Goal: Task Accomplishment & Management: Use online tool/utility

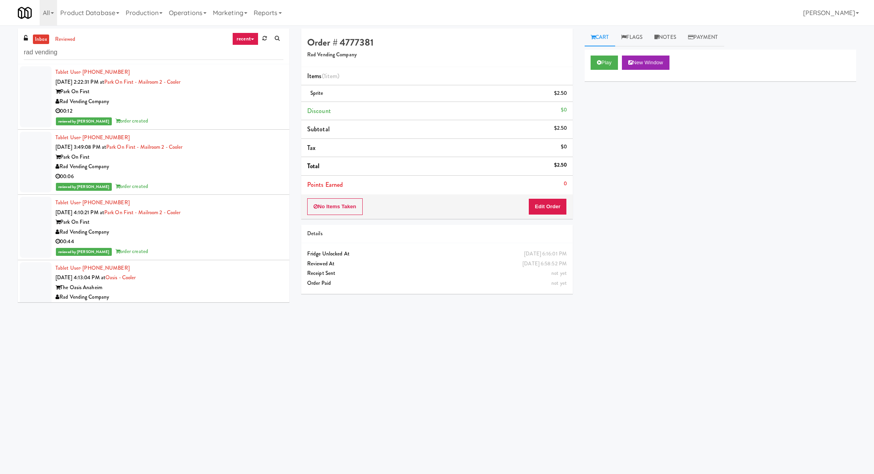
scroll to position [570, 0]
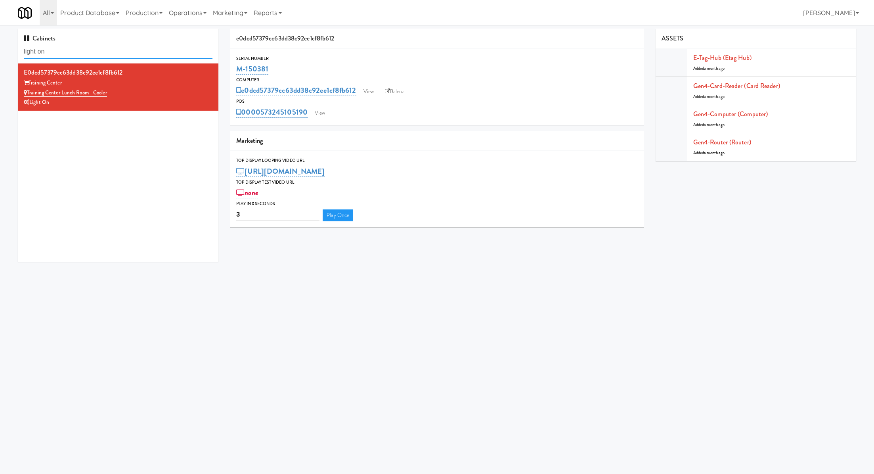
click at [147, 51] on input "light on" at bounding box center [118, 51] width 189 height 15
paste input "[PERSON_NAME] Collective COMBO"
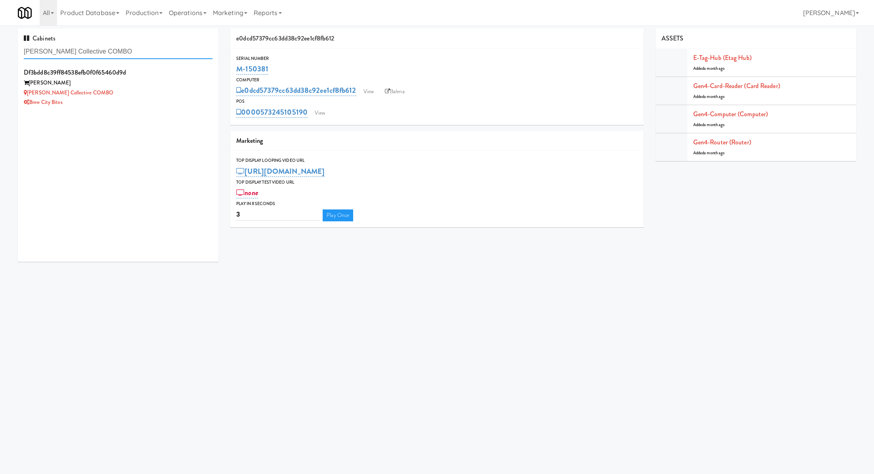
type input "[PERSON_NAME] Collective COMBO"
click at [162, 100] on div "Brew City Bites" at bounding box center [118, 102] width 189 height 10
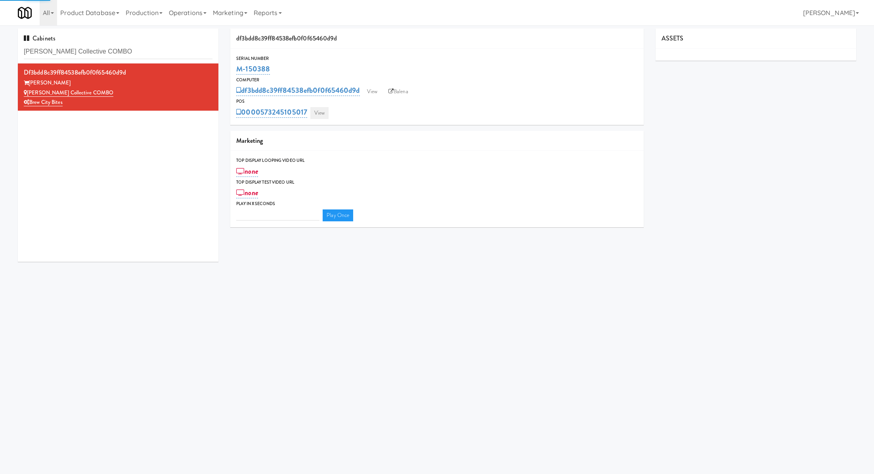
type input "3"
click at [323, 114] on link "View" at bounding box center [319, 113] width 18 height 12
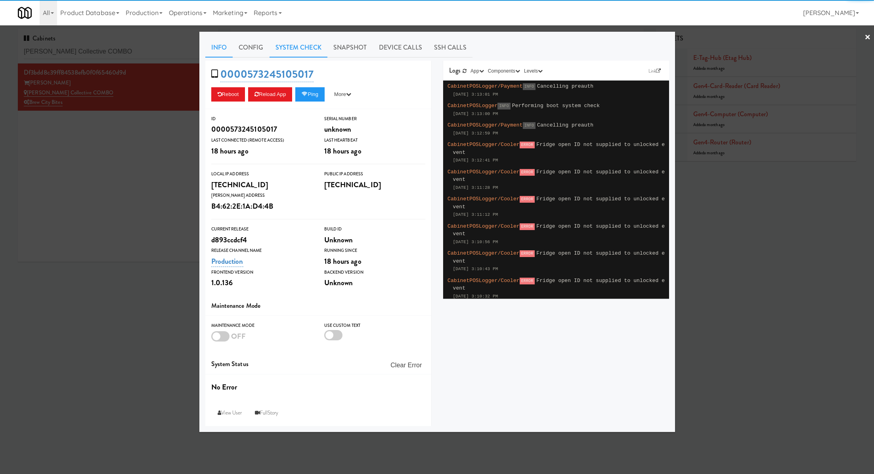
click at [312, 48] on link "System Check" at bounding box center [298, 48] width 58 height 20
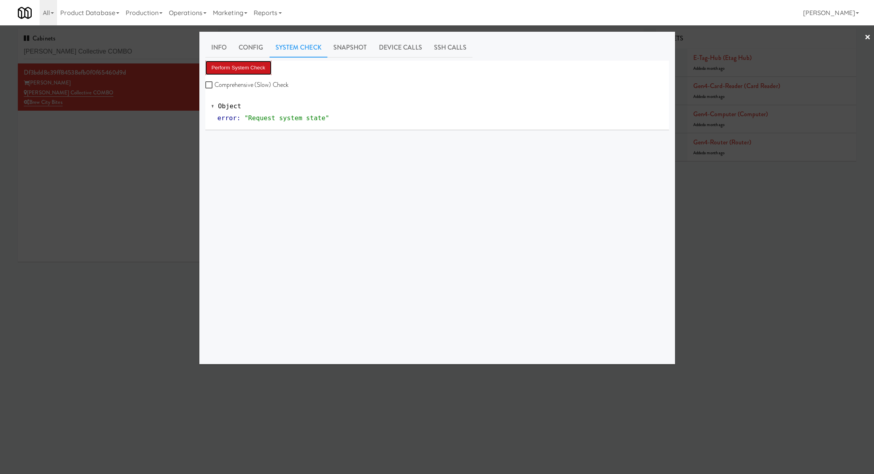
click at [264, 61] on button "Perform System Check" at bounding box center [238, 68] width 67 height 14
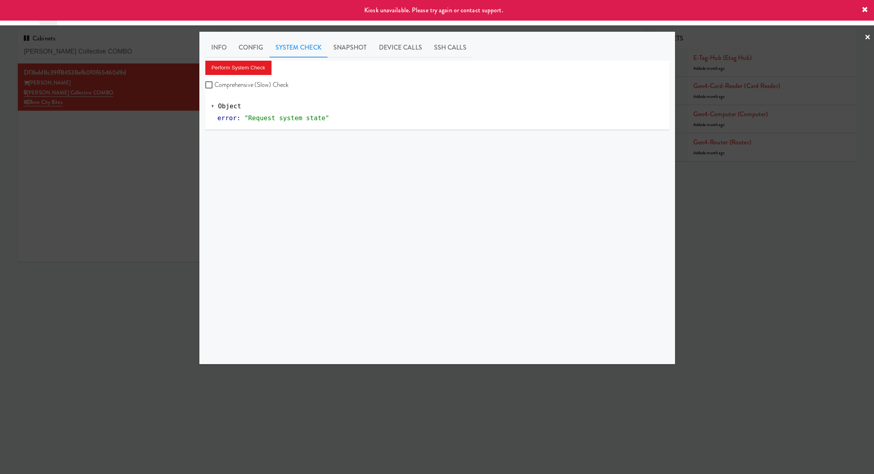
click at [130, 161] on div at bounding box center [437, 237] width 874 height 474
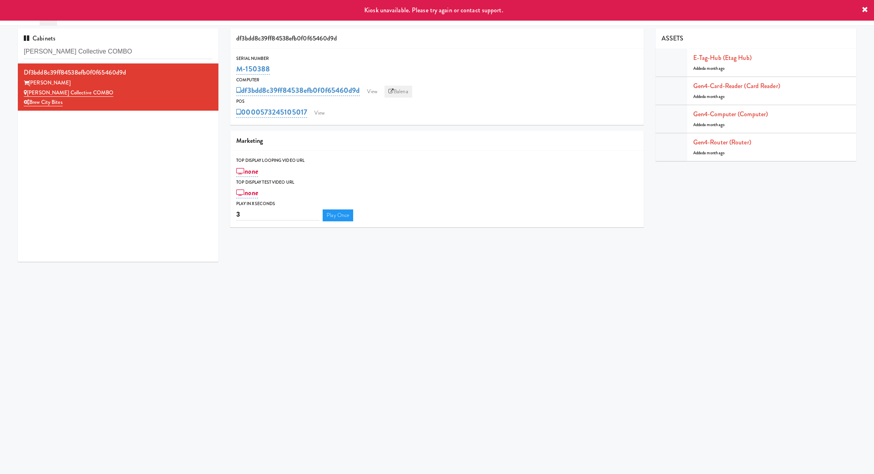
click at [404, 95] on link "Balena" at bounding box center [398, 92] width 28 height 12
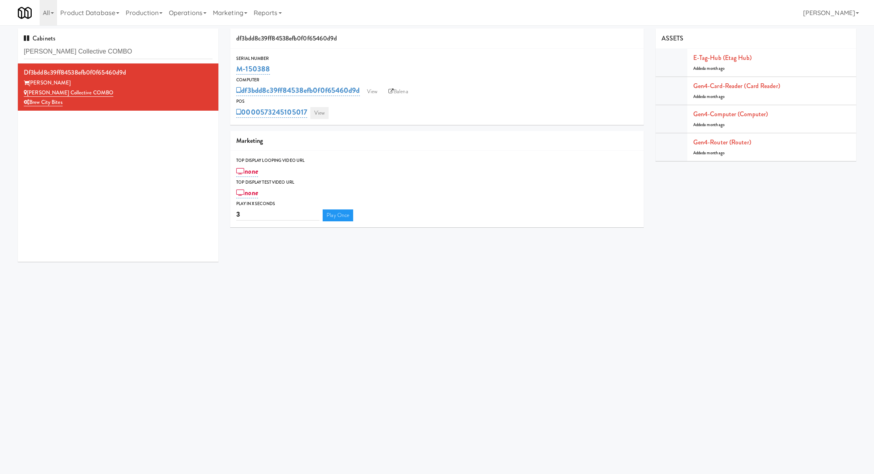
click at [325, 113] on link "View" at bounding box center [319, 113] width 18 height 12
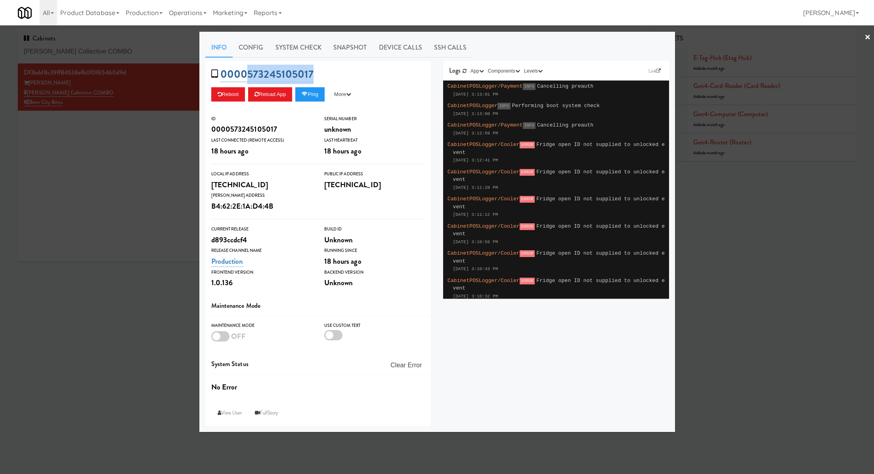
drag, startPoint x: 317, startPoint y: 73, endPoint x: 249, endPoint y: 75, distance: 67.8
click at [249, 75] on div "0000573245105017 Reboot Reload App Ping More Ping Server Restart Server Force R…" at bounding box center [318, 85] width 226 height 48
copy link "573245105017"
click at [147, 52] on div at bounding box center [437, 237] width 874 height 474
click at [147, 52] on input "[PERSON_NAME] Collective COMBO" at bounding box center [118, 51] width 189 height 15
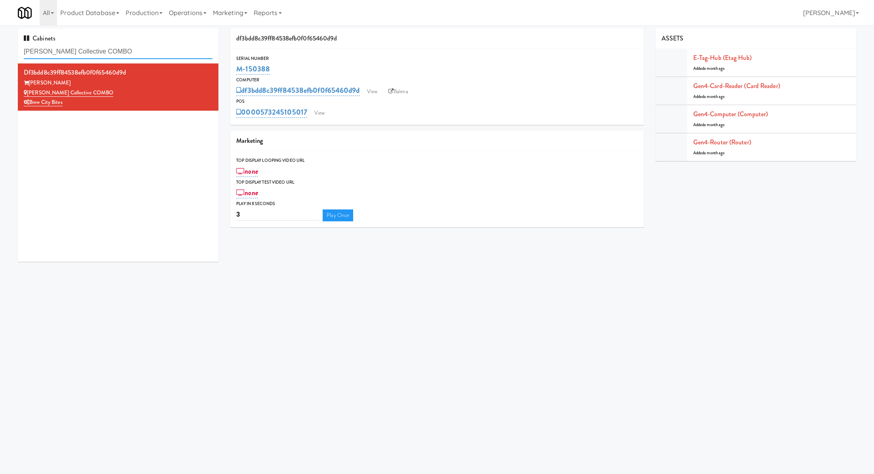
click at [147, 52] on input "[PERSON_NAME] Collective COMBO" at bounding box center [118, 51] width 189 height 15
paste input "Union Heights - Fridge"
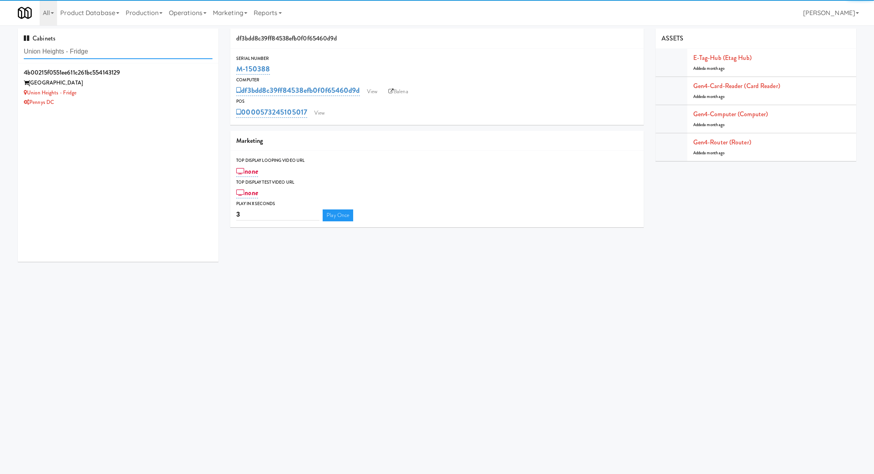
type input "Union Heights - Fridge"
click at [157, 90] on div "Union Heights - Fridge" at bounding box center [118, 93] width 189 height 10
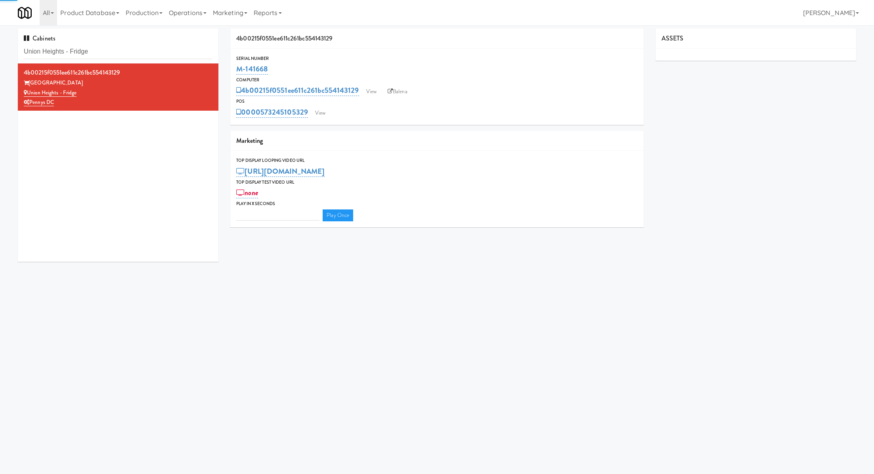
type input "3"
click at [320, 109] on link "View" at bounding box center [320, 113] width 18 height 12
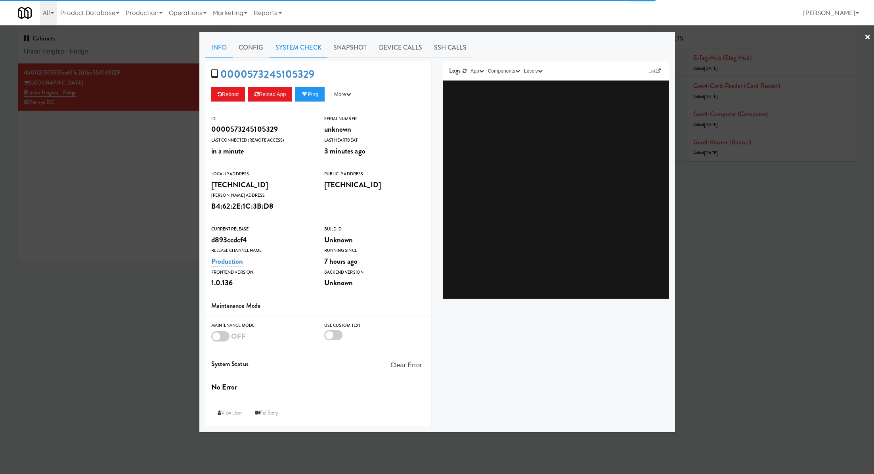
click at [290, 50] on link "System Check" at bounding box center [298, 48] width 58 height 20
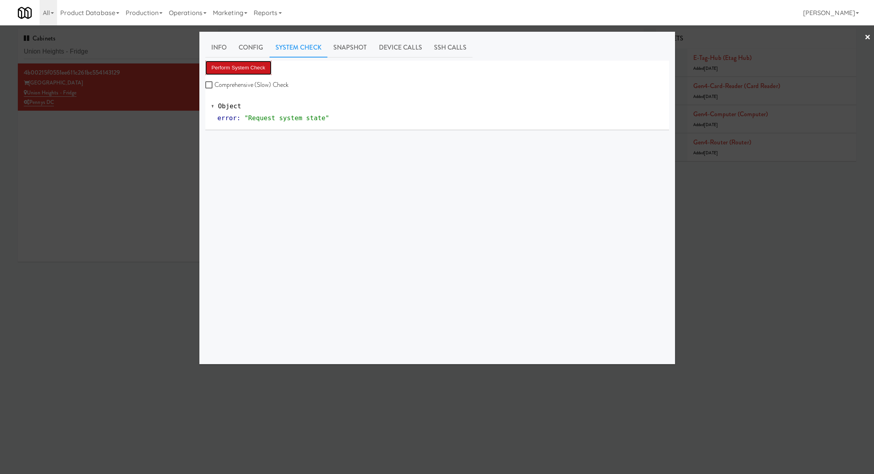
click at [257, 65] on button "Perform System Check" at bounding box center [238, 68] width 67 height 14
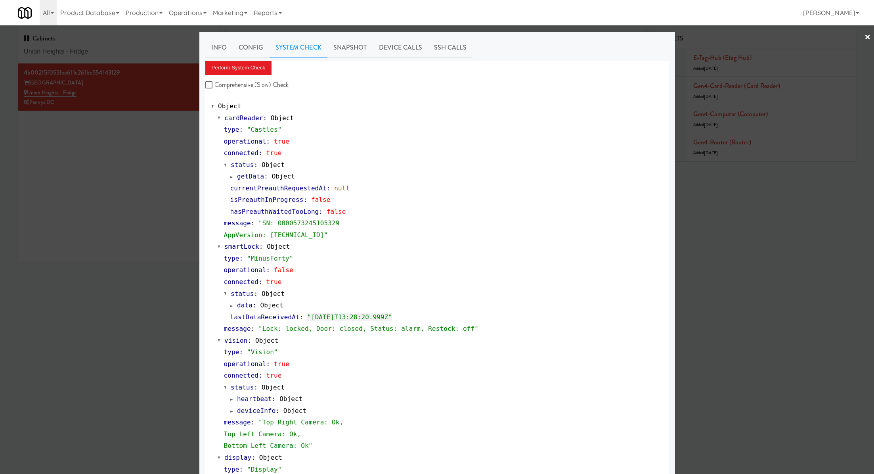
click at [145, 54] on div at bounding box center [437, 237] width 874 height 474
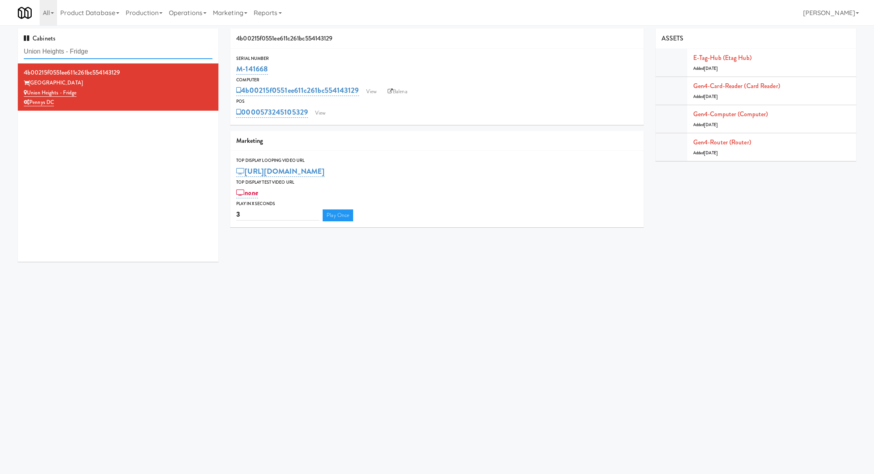
click at [145, 54] on input "Union Heights - Fridge" at bounding box center [118, 51] width 189 height 15
paste input "[STREET_ADDRESS]"
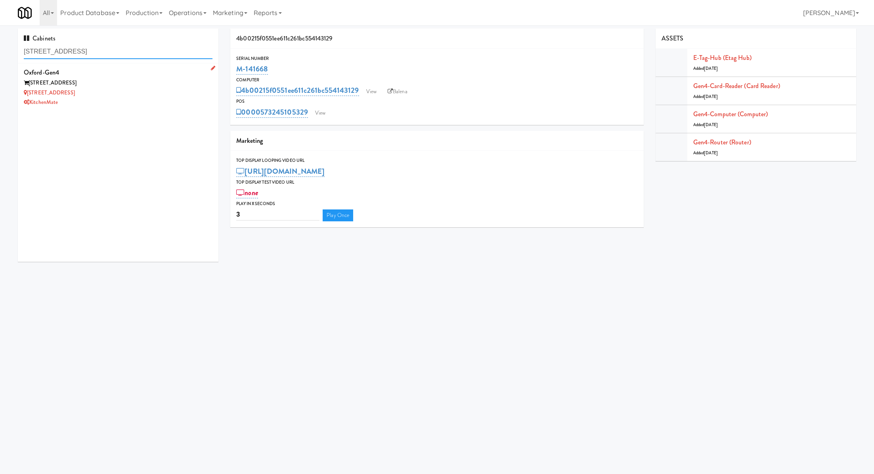
type input "[STREET_ADDRESS]"
click at [147, 104] on div "KitchenMate" at bounding box center [118, 102] width 189 height 10
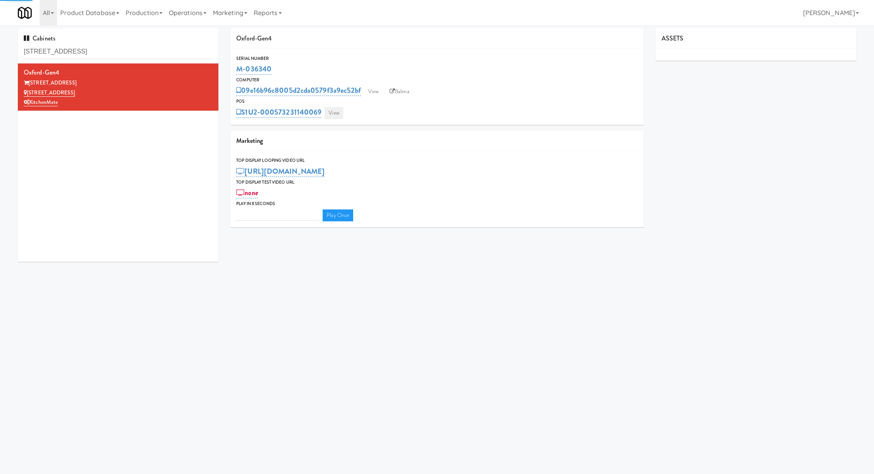
type input "3"
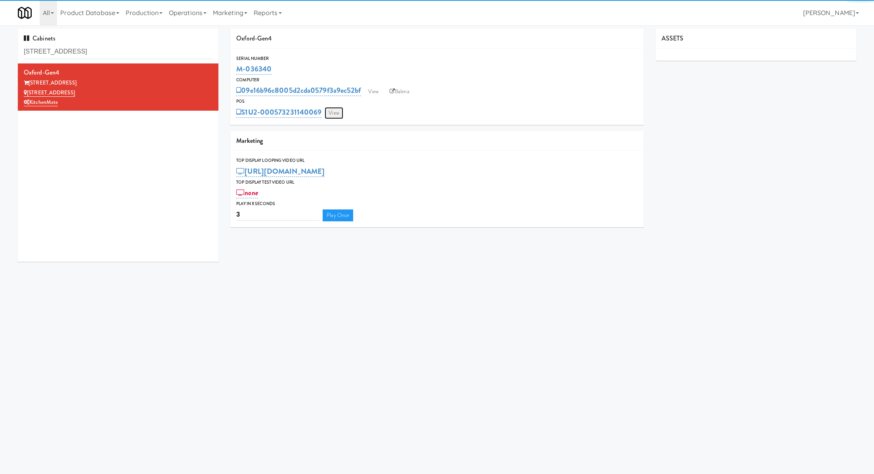
click at [328, 115] on link "View" at bounding box center [334, 113] width 18 height 12
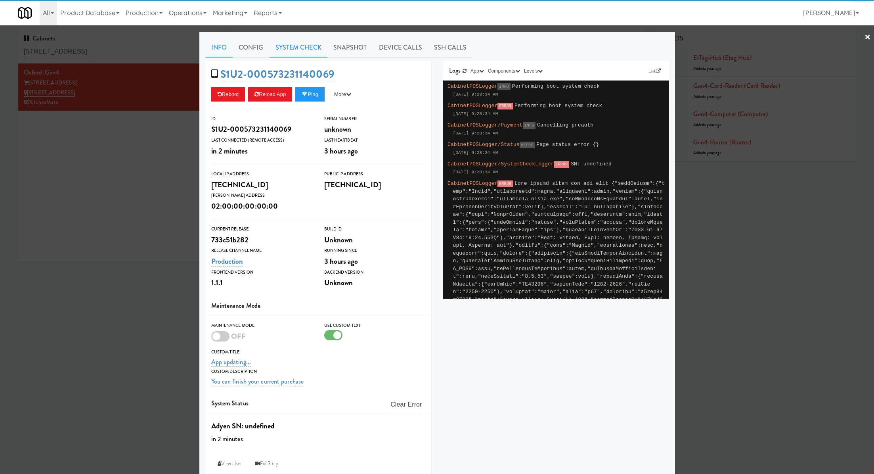
click at [302, 48] on link "System Check" at bounding box center [298, 48] width 58 height 20
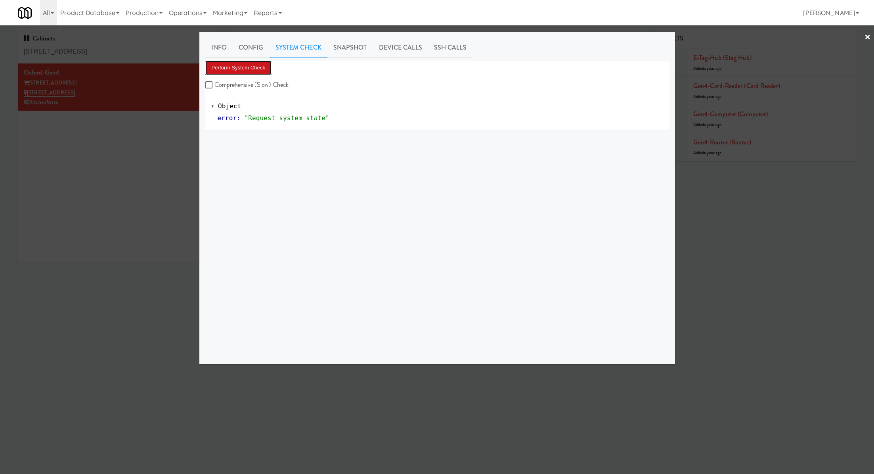
click at [247, 71] on button "Perform System Check" at bounding box center [238, 68] width 67 height 14
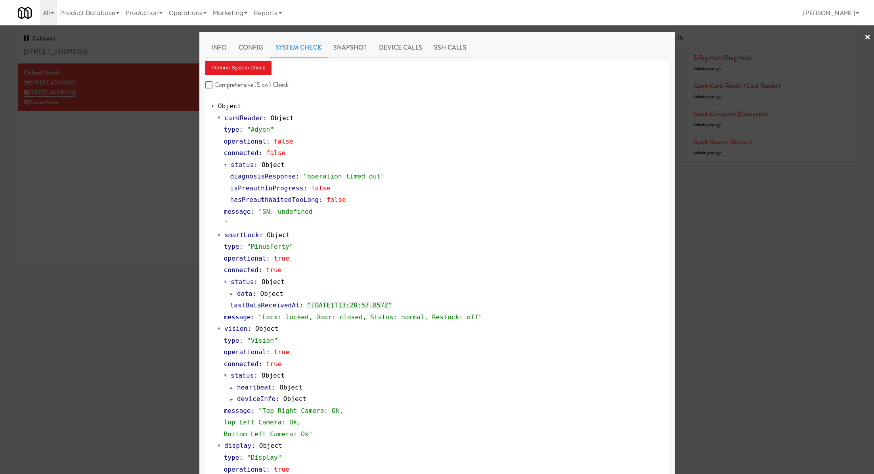
click at [149, 154] on div at bounding box center [437, 237] width 874 height 474
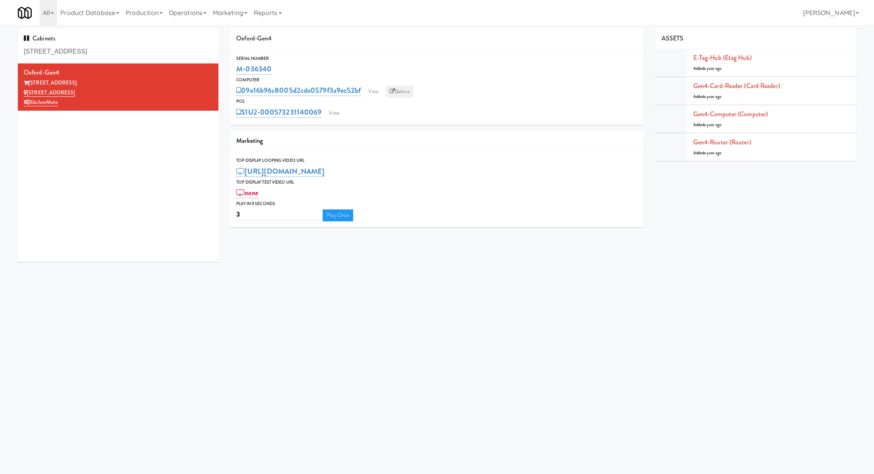
click at [400, 92] on link "Balena" at bounding box center [400, 92] width 28 height 12
click at [333, 118] on link "View" at bounding box center [334, 113] width 18 height 12
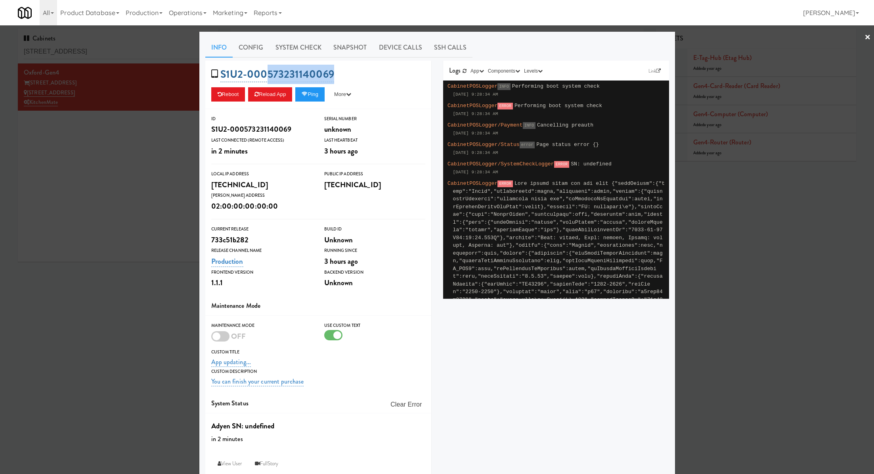
drag, startPoint x: 341, startPoint y: 75, endPoint x: 268, endPoint y: 75, distance: 73.7
click at [268, 75] on div "S1U2-000573231140069 Reboot Reload App Ping More Ping Server Restart Server For…" at bounding box center [318, 85] width 226 height 48
copy link "573231140069"
click at [353, 78] on div "S1U2-000573231140069 Reboot Reload App Ping More Ping Server Restart Server For…" at bounding box center [318, 85] width 226 height 48
drag, startPoint x: 353, startPoint y: 78, endPoint x: 231, endPoint y: 73, distance: 121.8
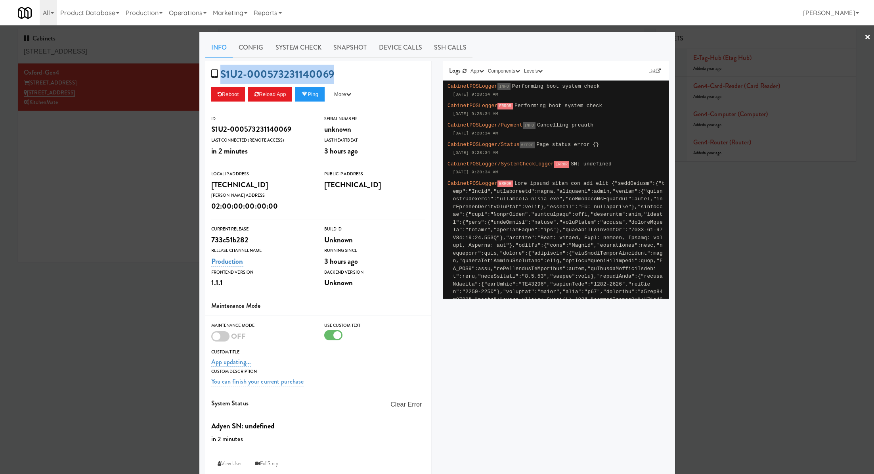
click at [231, 73] on div "S1U2-000573231140069 Reboot Reload App Ping More Ping Server Restart Server For…" at bounding box center [318, 85] width 226 height 48
copy div "S1U2-000573231140069 Reboot Reload App Ping More Ping Server Restart Server For…"
click at [297, 46] on link "System Check" at bounding box center [298, 48] width 58 height 20
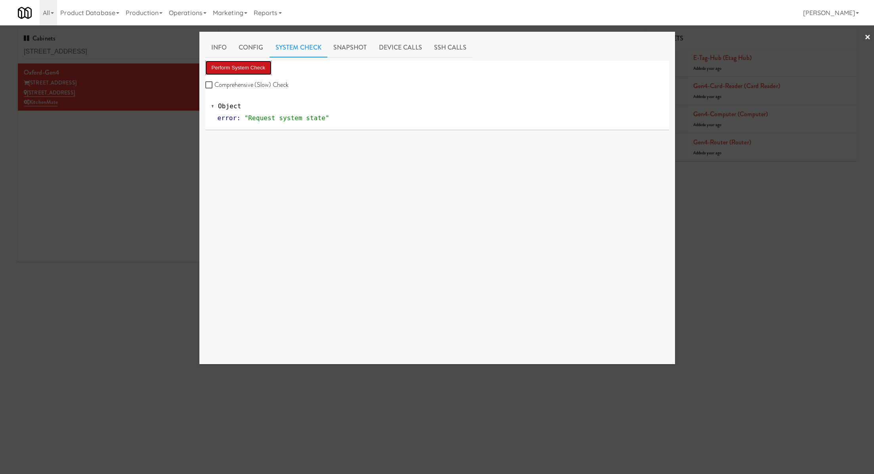
click at [262, 64] on button "Perform System Check" at bounding box center [238, 68] width 67 height 14
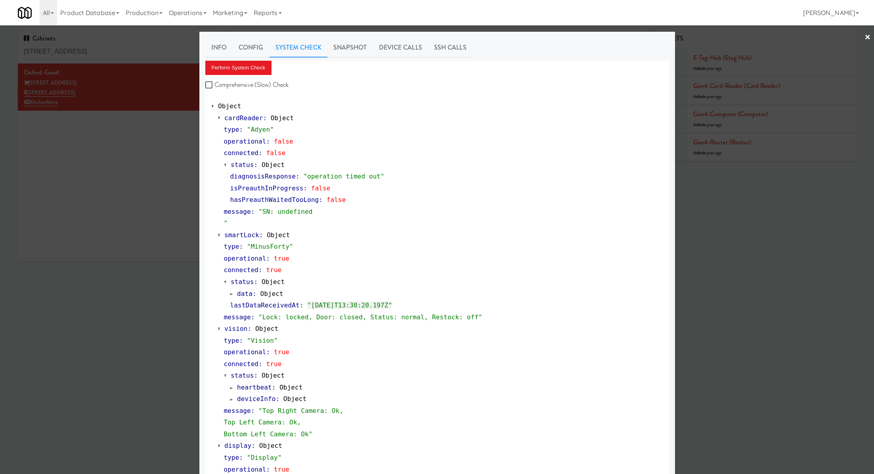
click at [155, 123] on div at bounding box center [437, 237] width 874 height 474
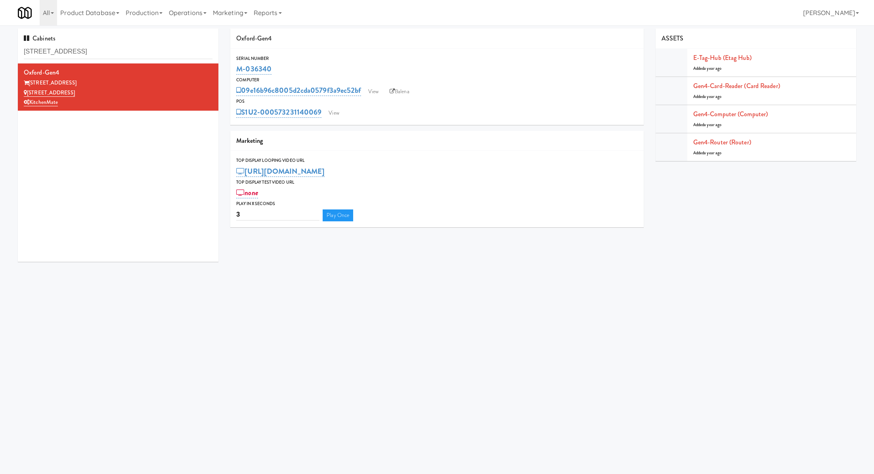
drag, startPoint x: 290, startPoint y: 72, endPoint x: 235, endPoint y: 71, distance: 54.7
click at [235, 71] on div "Serial Number M-036340" at bounding box center [436, 65] width 413 height 21
copy link "M-036340"
click at [738, 144] on link "Gen4-router (Router)" at bounding box center [722, 142] width 58 height 9
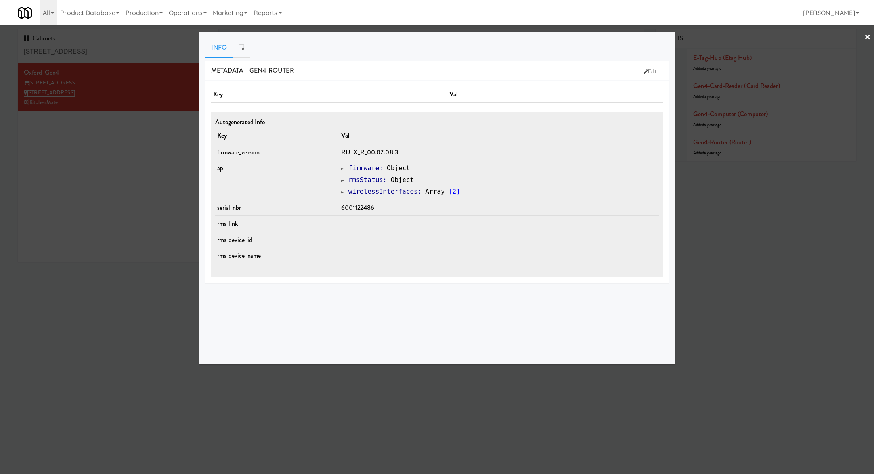
click at [361, 203] on span "6001122486" at bounding box center [357, 207] width 33 height 9
click at [360, 209] on span "6001122486" at bounding box center [357, 207] width 33 height 9
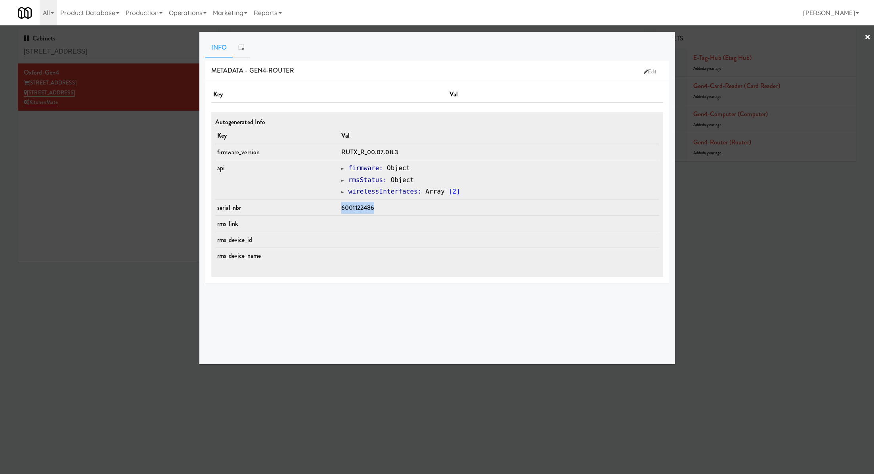
click at [360, 209] on span "6001122486" at bounding box center [357, 207] width 33 height 9
copy span "6001122486"
click at [127, 147] on div at bounding box center [437, 237] width 874 height 474
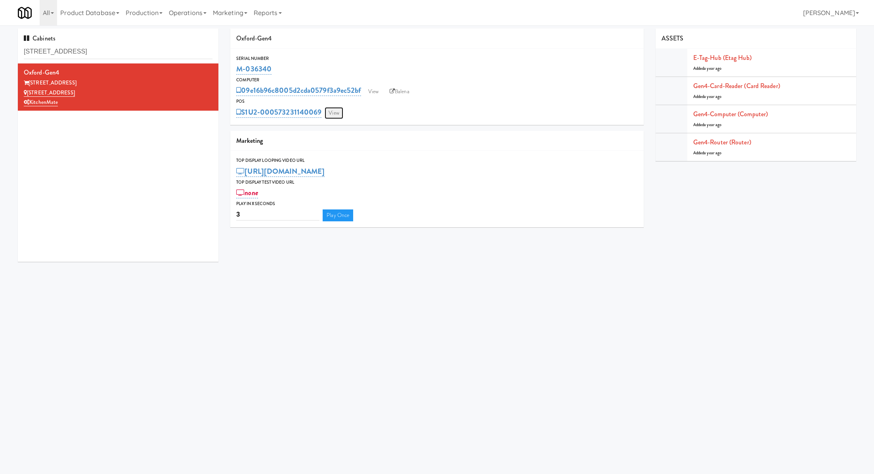
click at [329, 113] on link "View" at bounding box center [334, 113] width 18 height 12
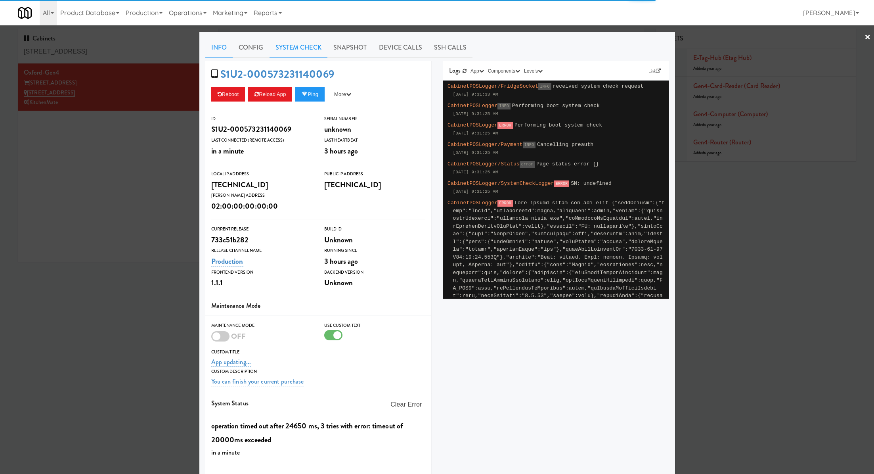
click at [301, 48] on link "System Check" at bounding box center [298, 48] width 58 height 20
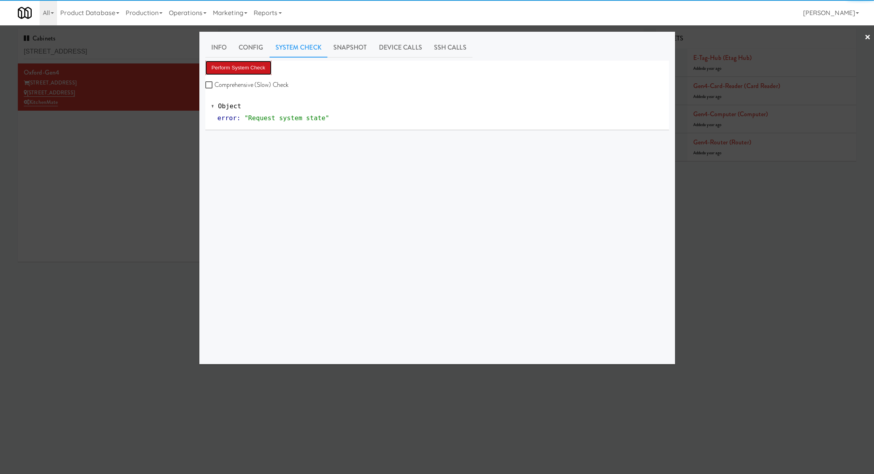
click at [258, 67] on button "Perform System Check" at bounding box center [238, 68] width 67 height 14
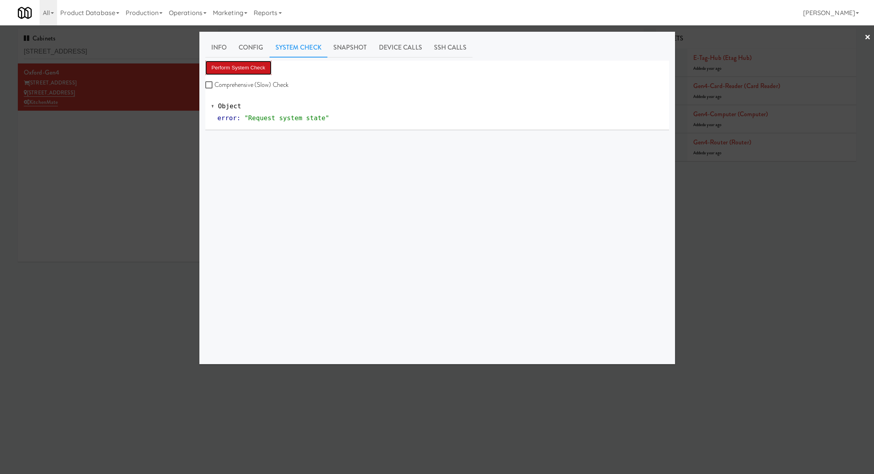
click at [258, 67] on button "Perform System Check" at bounding box center [238, 68] width 67 height 14
click at [258, 65] on button "Perform System Check" at bounding box center [238, 68] width 67 height 14
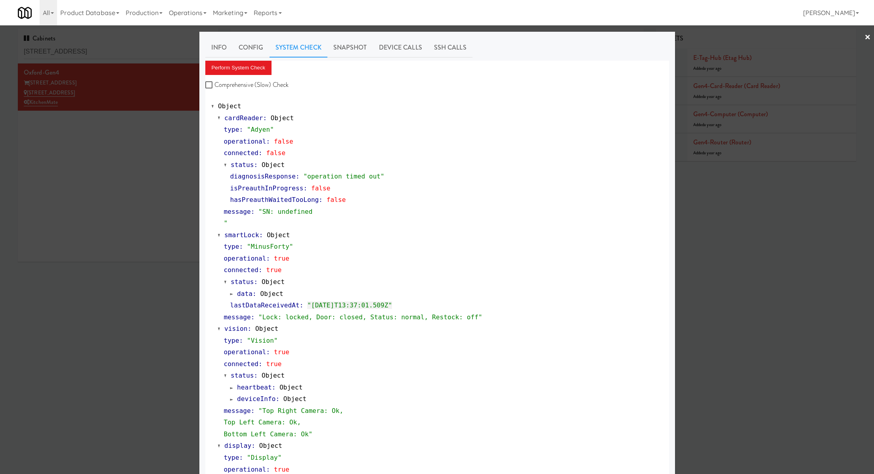
click at [143, 118] on div at bounding box center [437, 237] width 874 height 474
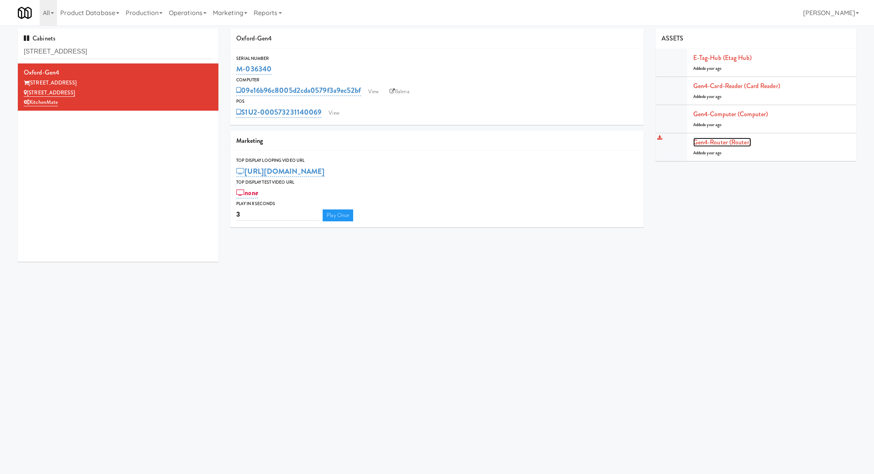
click at [730, 140] on link "Gen4-router (Router)" at bounding box center [722, 142] width 58 height 9
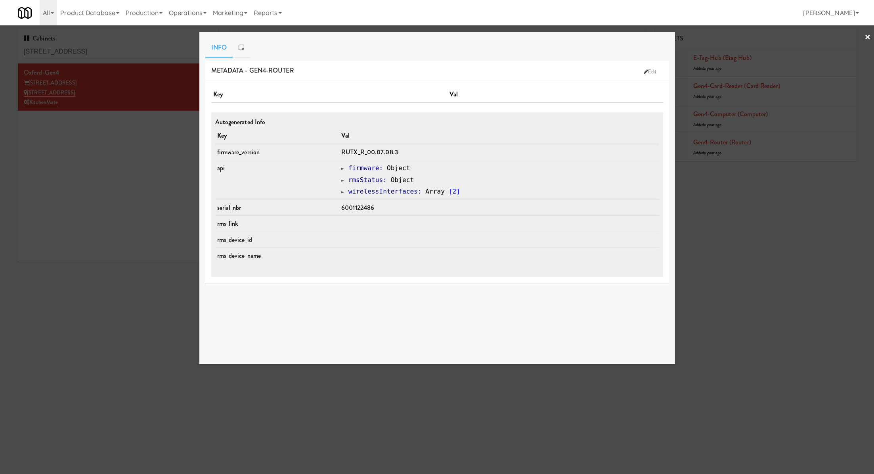
click at [356, 206] on span "6001122486" at bounding box center [357, 207] width 33 height 9
copy span "6001122486"
click at [151, 56] on div at bounding box center [437, 237] width 874 height 474
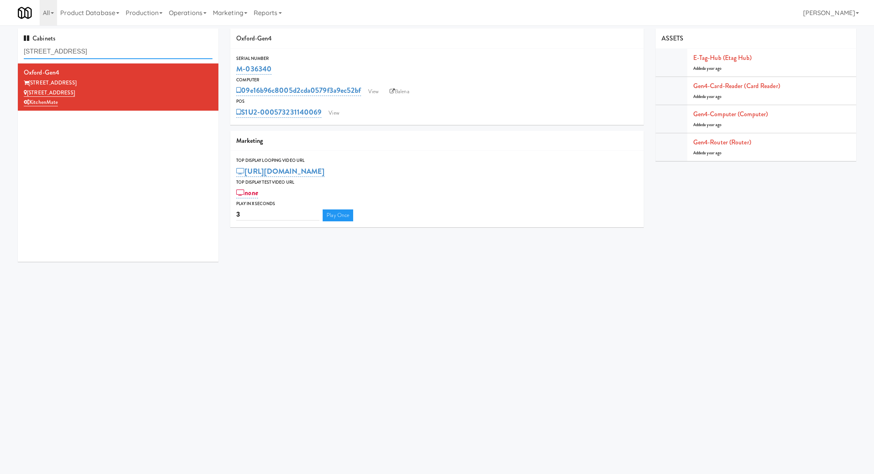
click at [151, 56] on input "[STREET_ADDRESS]" at bounding box center [118, 51] width 189 height 15
click at [58, 59] on input "[STREET_ADDRESS]" at bounding box center [118, 51] width 189 height 15
click at [63, 55] on input "[STREET_ADDRESS]" at bounding box center [118, 51] width 189 height 15
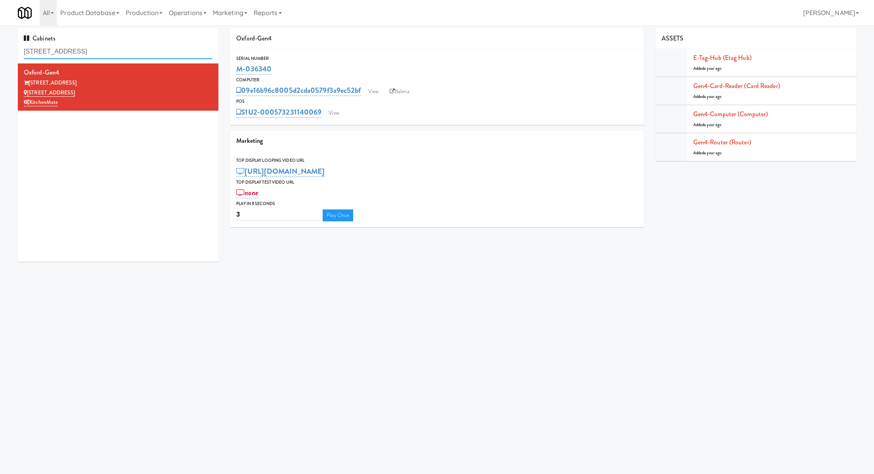
click at [63, 55] on input "[STREET_ADDRESS]" at bounding box center [118, 51] width 189 height 15
paste input "EQ Autoworks-Cooler 1"
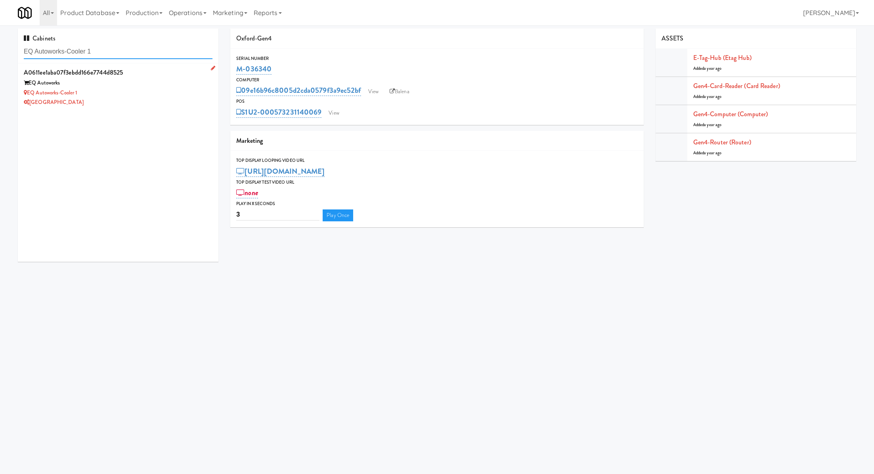
type input "EQ Autoworks-Cooler 1"
click at [155, 101] on div "[GEOGRAPHIC_DATA]" at bounding box center [118, 102] width 189 height 10
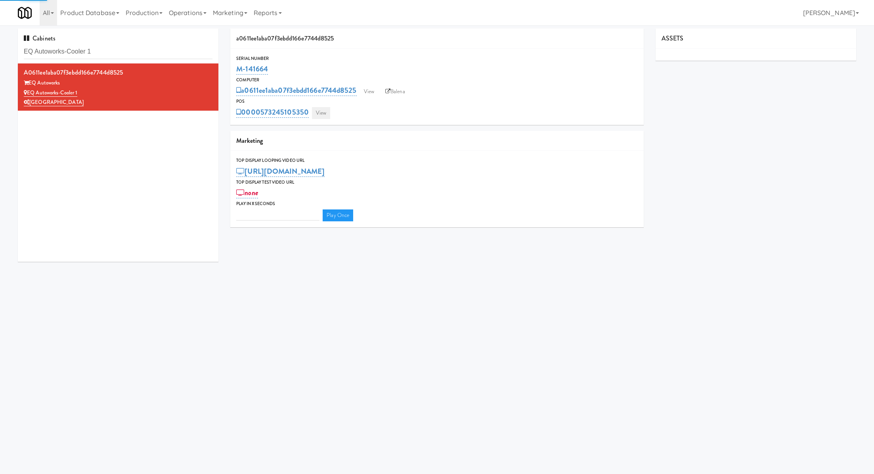
type input "3"
click at [326, 112] on link "View" at bounding box center [321, 113] width 18 height 12
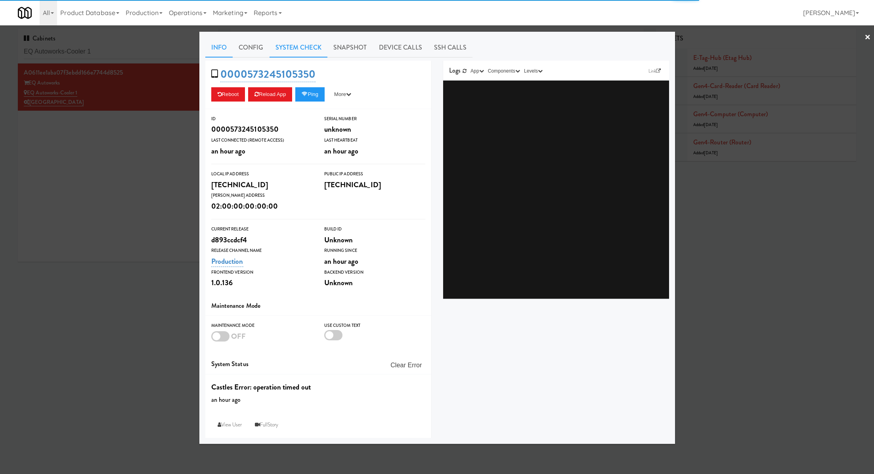
click at [318, 47] on link "System Check" at bounding box center [298, 48] width 58 height 20
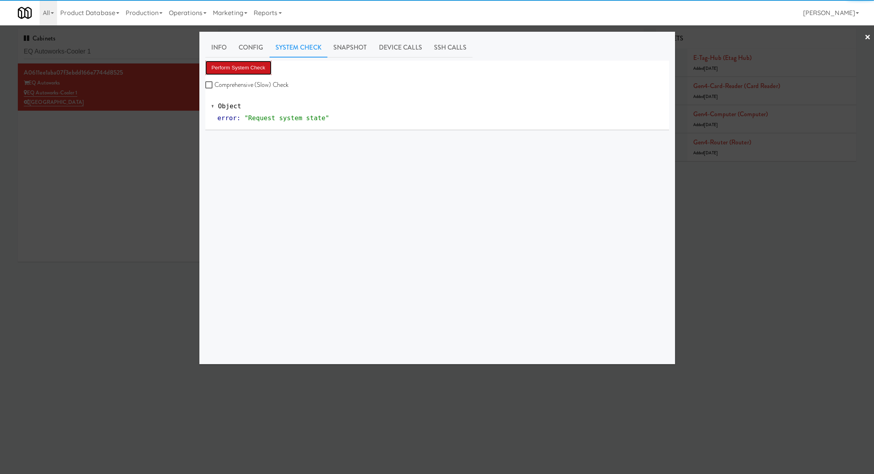
click at [257, 66] on button "Perform System Check" at bounding box center [238, 68] width 67 height 14
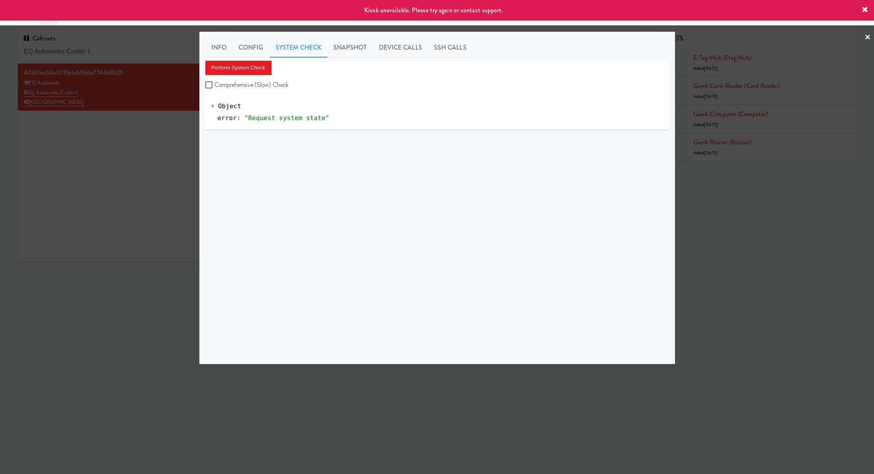
click at [128, 152] on div at bounding box center [437, 237] width 874 height 474
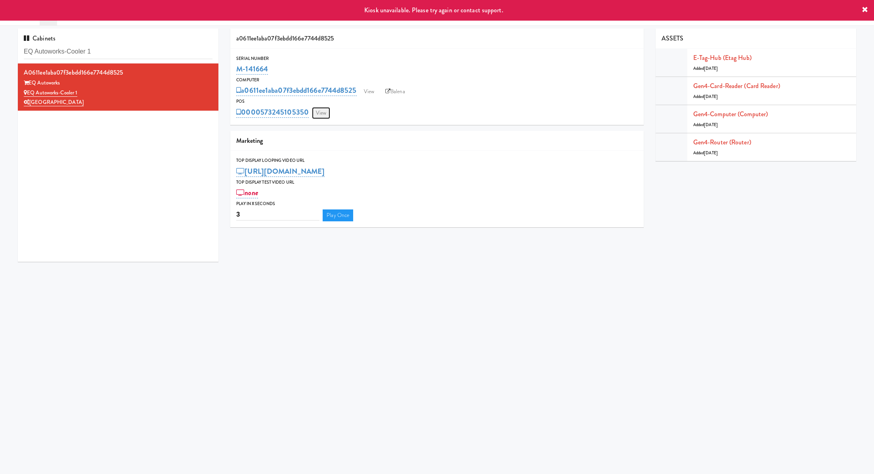
click at [319, 117] on link "View" at bounding box center [321, 113] width 18 height 12
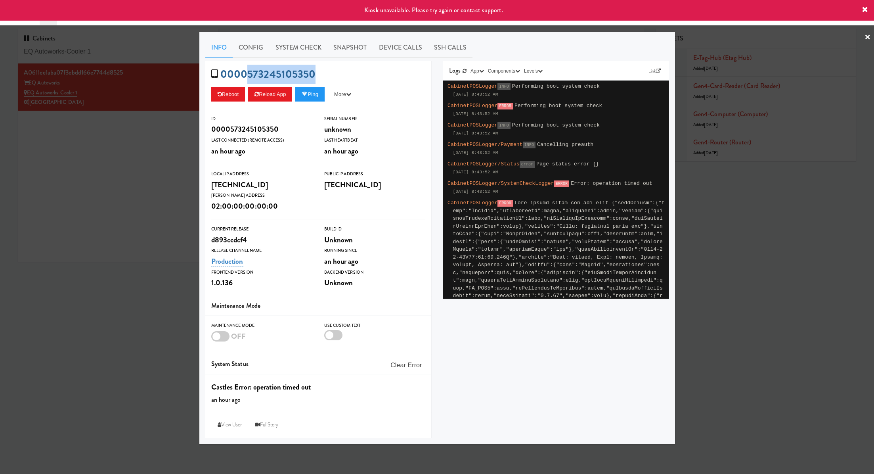
drag, startPoint x: 322, startPoint y: 77, endPoint x: 245, endPoint y: 77, distance: 77.7
click at [245, 77] on div "0000573245105350 Reboot Reload App Ping More Ping Server Restart Server Force R…" at bounding box center [318, 85] width 226 height 48
copy link "573245105350"
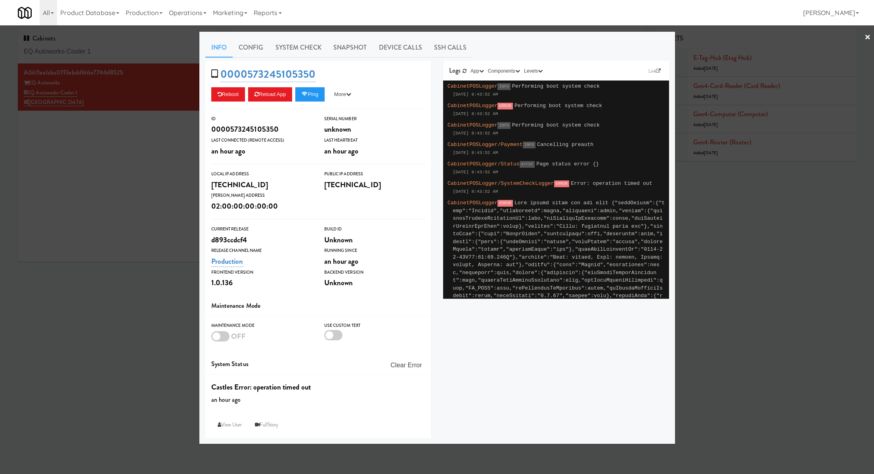
click at [127, 174] on div at bounding box center [437, 237] width 874 height 474
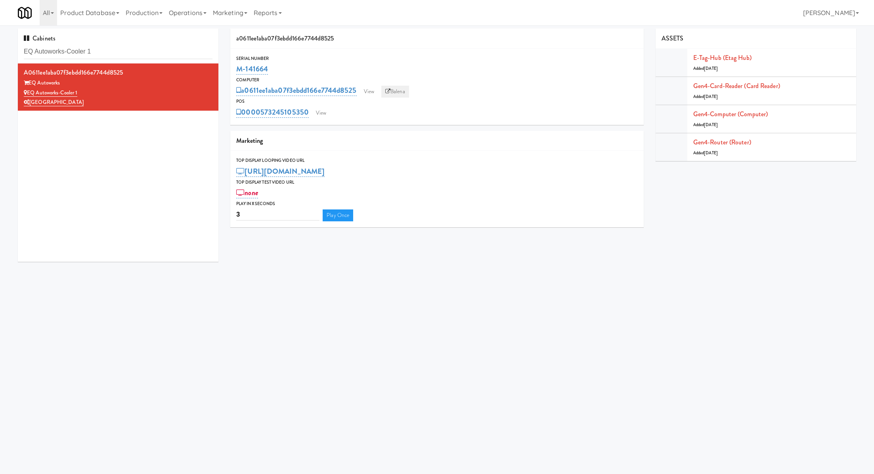
click at [402, 88] on link "Balena" at bounding box center [395, 92] width 28 height 12
click at [317, 113] on link "View" at bounding box center [321, 113] width 18 height 12
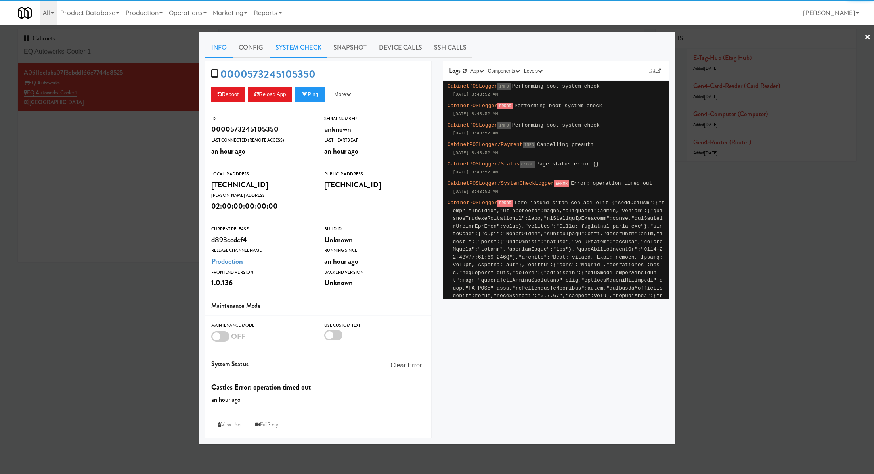
click at [292, 50] on link "System Check" at bounding box center [298, 48] width 58 height 20
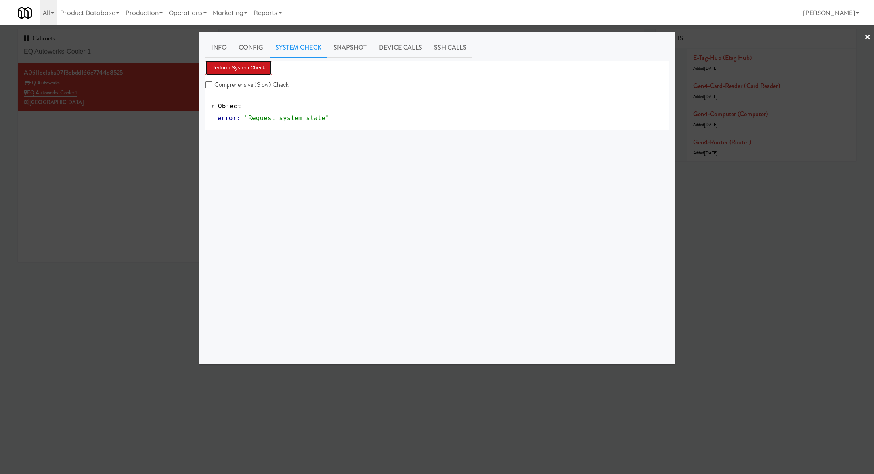
click at [260, 61] on button "Perform System Check" at bounding box center [238, 68] width 67 height 14
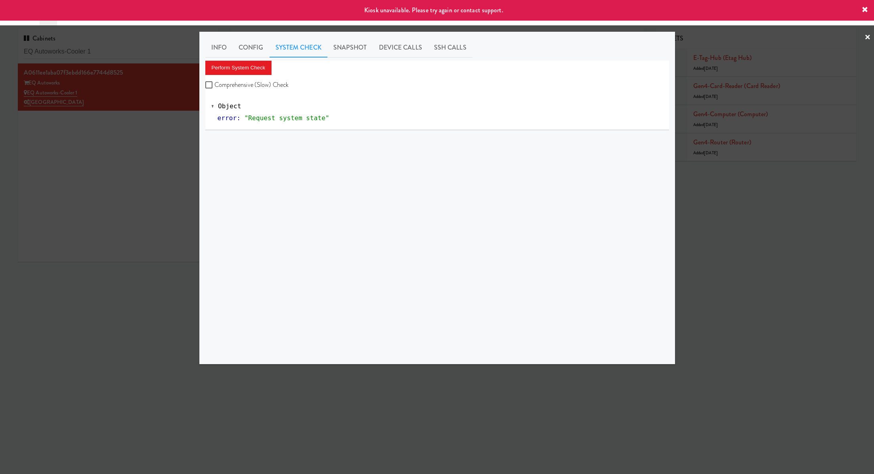
click at [176, 111] on div at bounding box center [437, 237] width 874 height 474
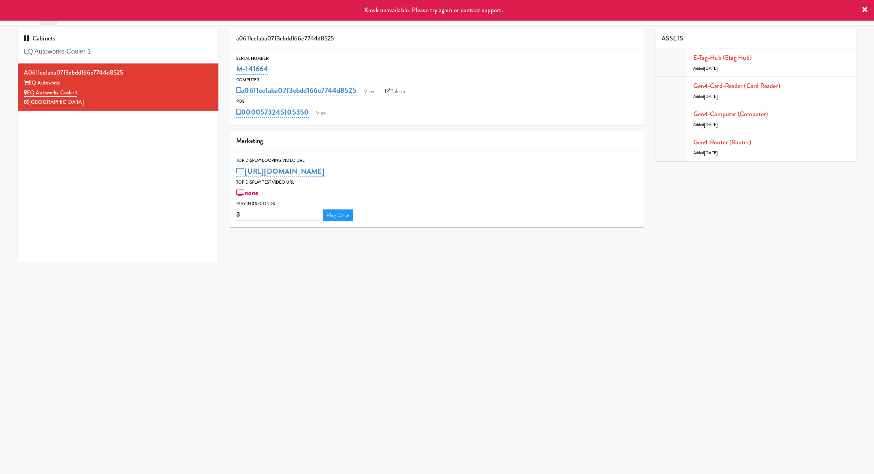
drag, startPoint x: 285, startPoint y: 67, endPoint x: 228, endPoint y: 71, distance: 56.8
click at [228, 71] on div "a0611ee1aba07f3ebdd166e7744d8525 Serial Number M-141664 Computer a0611ee1aba07f…" at bounding box center [436, 131] width 425 height 204
copy link "M-141664"
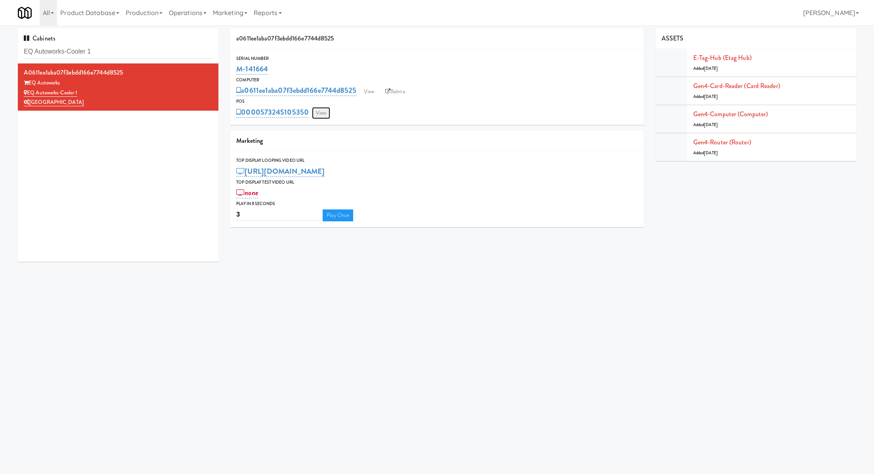
click at [319, 113] on link "View" at bounding box center [321, 113] width 18 height 12
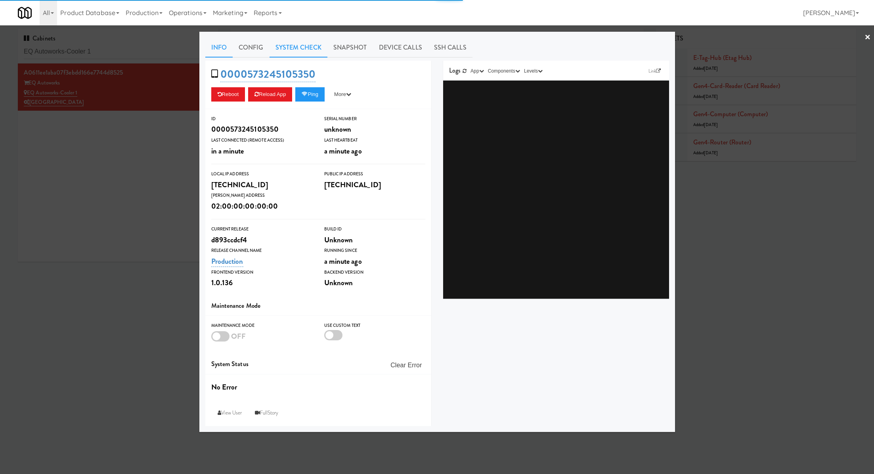
click at [307, 50] on link "System Check" at bounding box center [298, 48] width 58 height 20
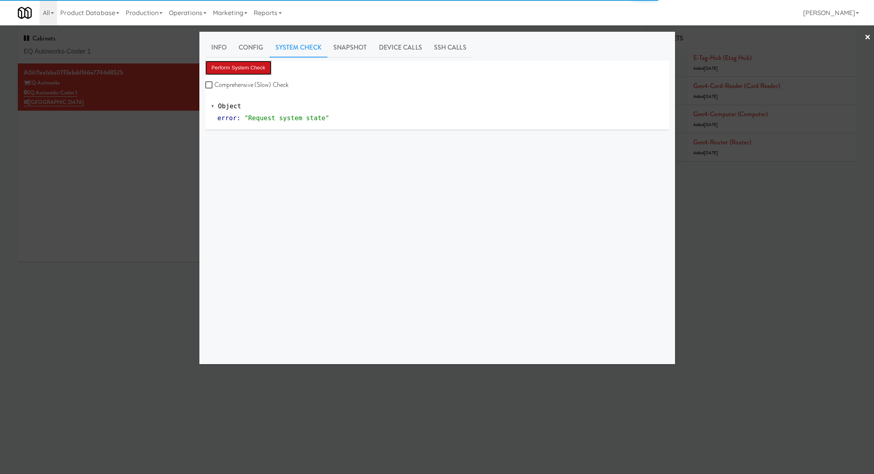
click at [258, 63] on button "Perform System Check" at bounding box center [238, 68] width 67 height 14
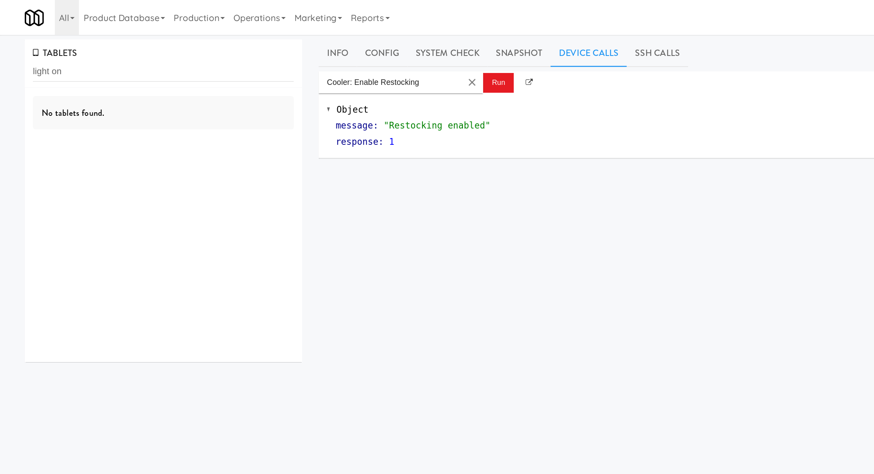
click at [79, 50] on input "light on" at bounding box center [118, 51] width 189 height 15
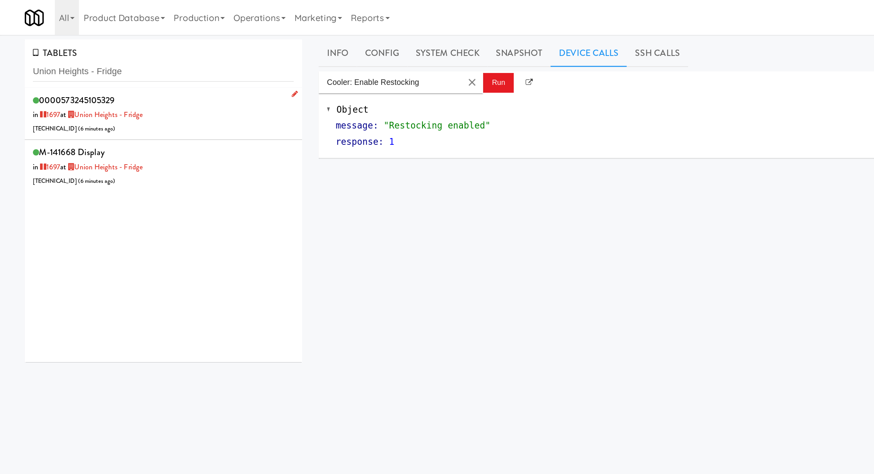
type input "Union Heights - Fridge"
click at [140, 93] on div "0000573245105329 in 1697 at Union Heights - Fridge 206.0.69.35 ( 6 minutes ago )" at bounding box center [118, 82] width 189 height 31
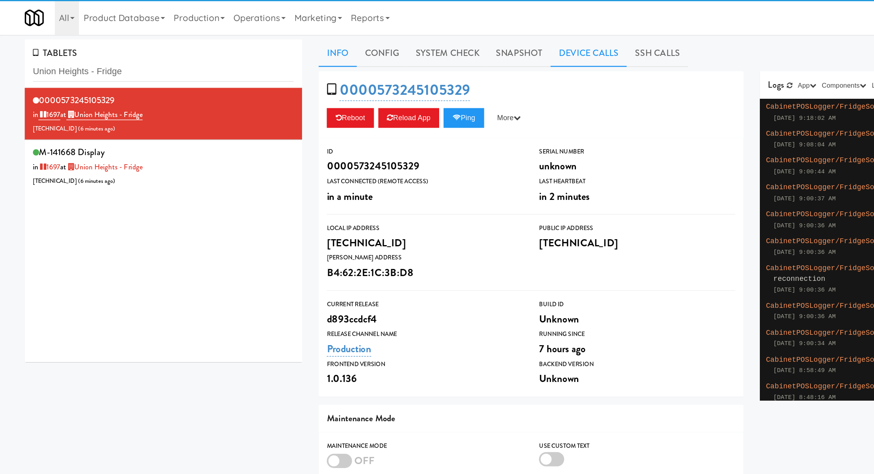
click at [432, 40] on link "Device Calls" at bounding box center [425, 39] width 55 height 20
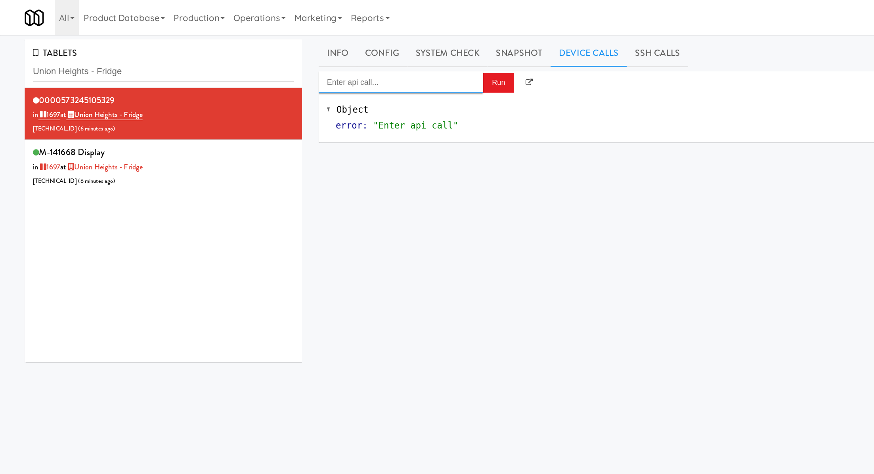
click at [329, 59] on input "Enter api call..." at bounding box center [289, 60] width 119 height 16
click at [335, 67] on div "Cooler: Enable Restocking" at bounding box center [289, 72] width 107 height 10
type input "Cooler: Enable Restocking"
click at [359, 53] on button "Run" at bounding box center [360, 60] width 22 height 14
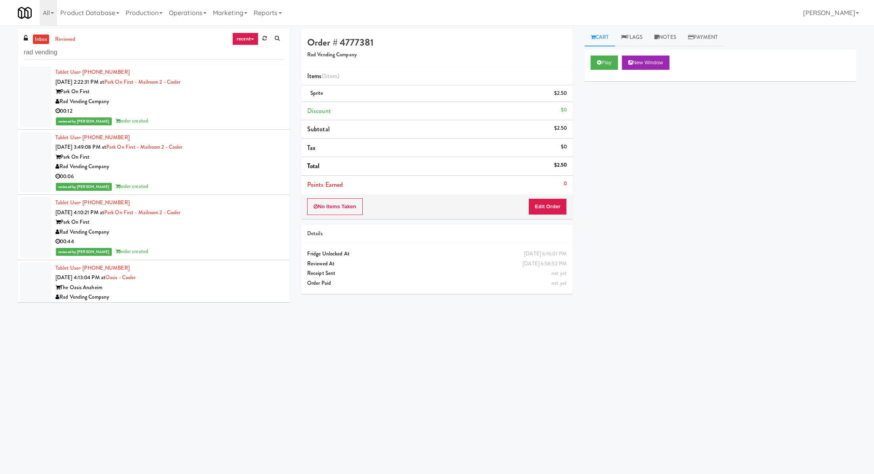
click at [65, 46] on input "rad vending" at bounding box center [154, 52] width 260 height 15
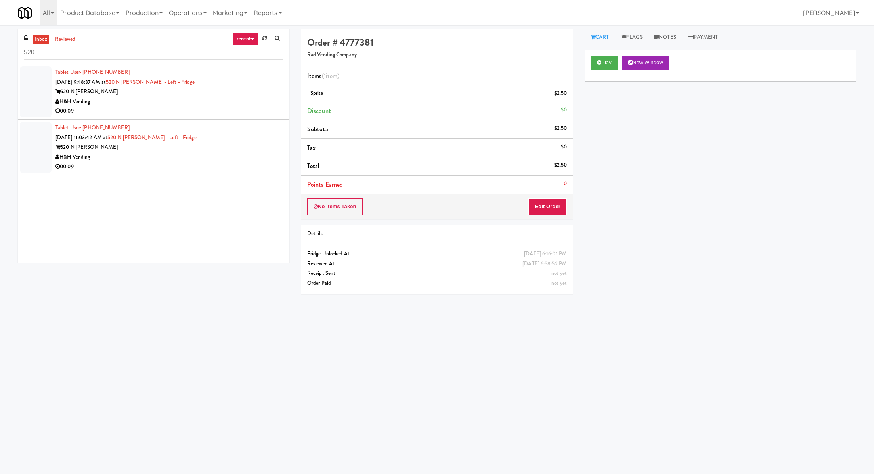
type input "520"
click at [159, 108] on div "00:09" at bounding box center [169, 111] width 228 height 10
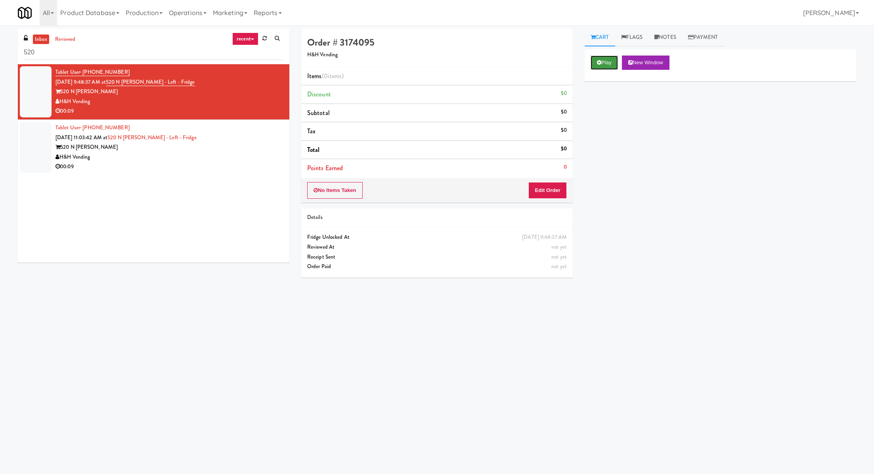
click at [591, 65] on button "Play" at bounding box center [604, 62] width 27 height 14
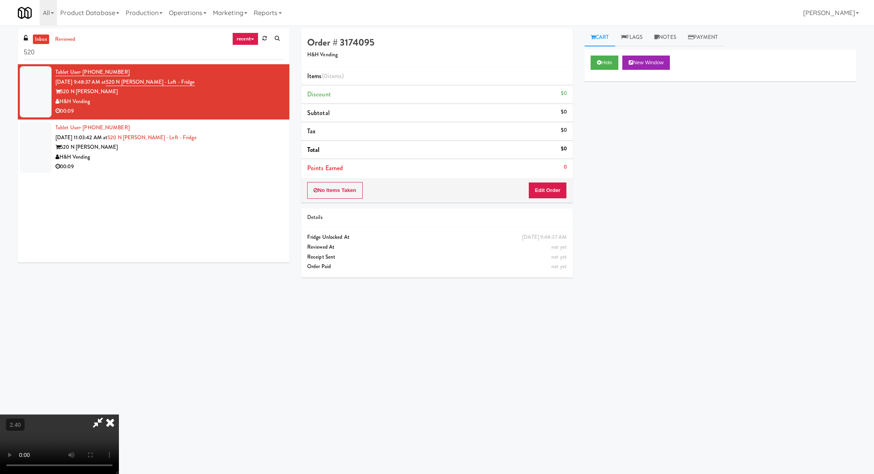
click at [527, 200] on div "No Items Taken Edit Order" at bounding box center [436, 190] width 271 height 25
click at [551, 190] on button "Edit Order" at bounding box center [547, 190] width 38 height 17
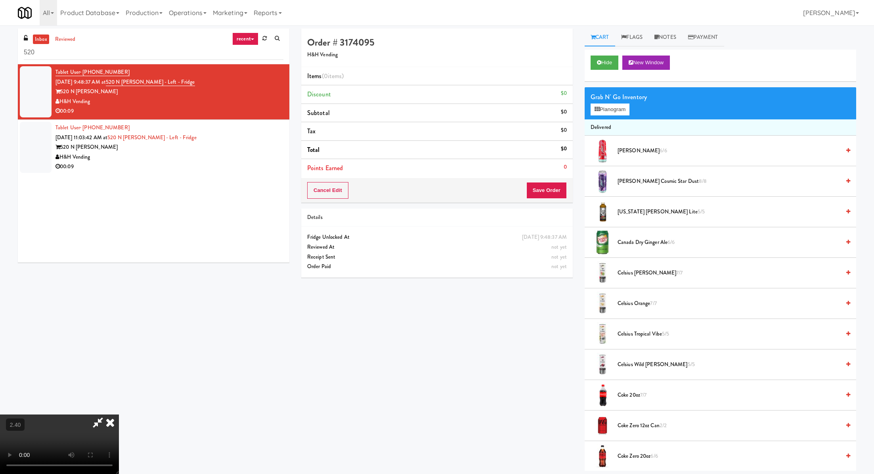
click at [119, 414] on video at bounding box center [59, 443] width 119 height 59
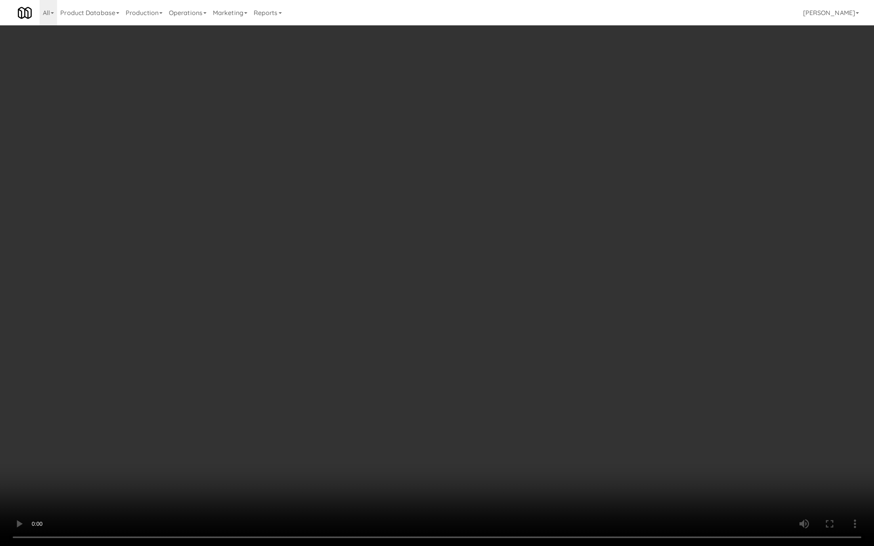
click at [205, 365] on video at bounding box center [437, 273] width 874 height 546
click at [221, 437] on video at bounding box center [437, 273] width 874 height 546
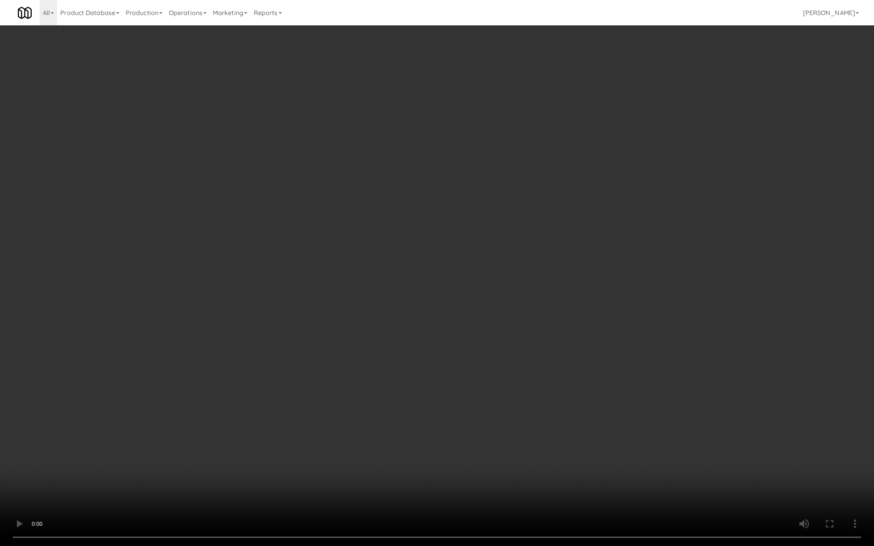
click at [318, 369] on video at bounding box center [437, 273] width 874 height 546
click at [320, 316] on video at bounding box center [437, 273] width 874 height 546
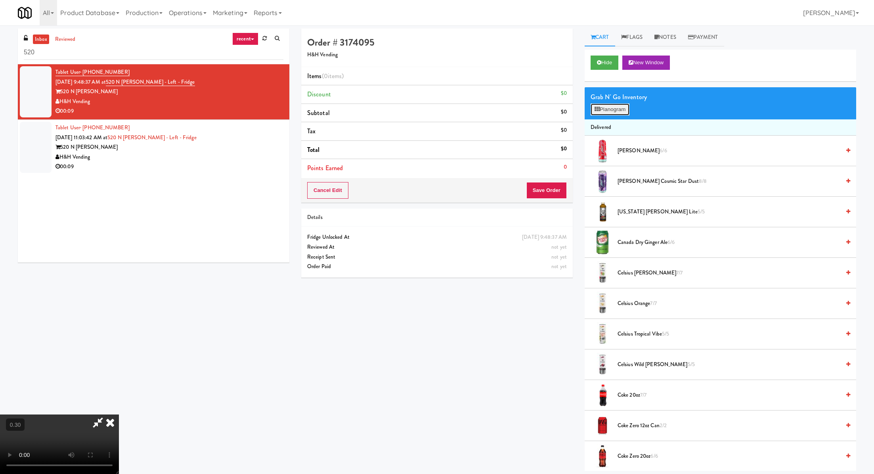
click at [617, 107] on button "Planogram" at bounding box center [610, 109] width 39 height 12
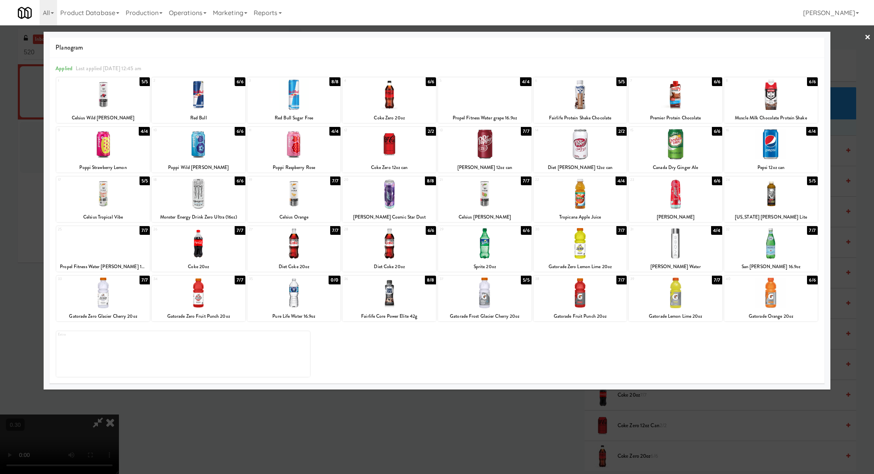
click at [301, 201] on div at bounding box center [294, 193] width 94 height 31
click at [571, 442] on div at bounding box center [437, 237] width 874 height 474
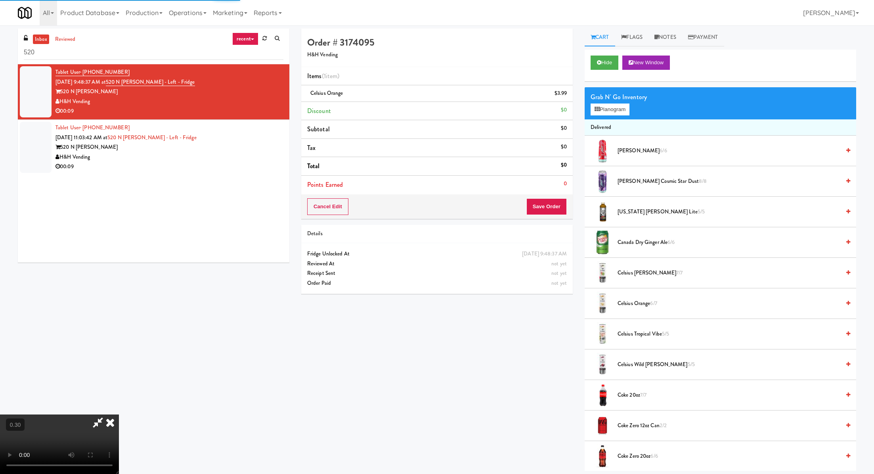
scroll to position [105, 0]
click at [598, 346] on li "Celsius Tropical Vibe 5/5" at bounding box center [720, 334] width 271 height 31
click at [107, 414] on icon at bounding box center [98, 422] width 18 height 16
click at [545, 201] on button "Save Order" at bounding box center [546, 206] width 40 height 17
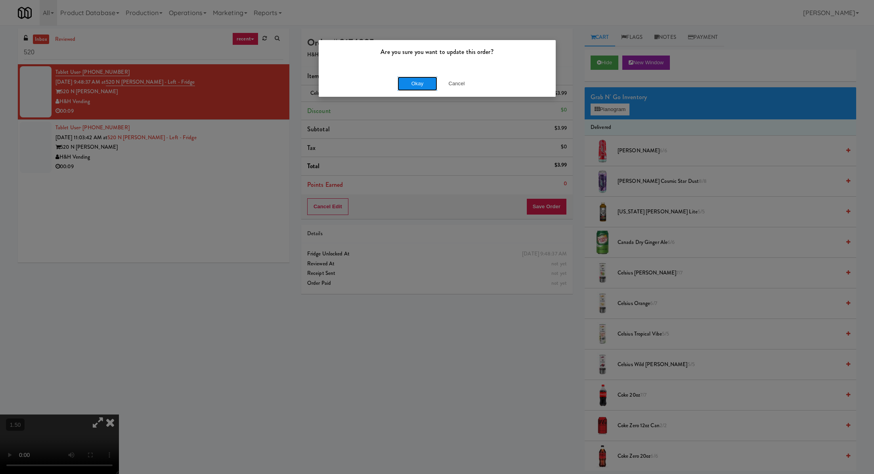
click at [407, 88] on button "Okay" at bounding box center [418, 83] width 40 height 14
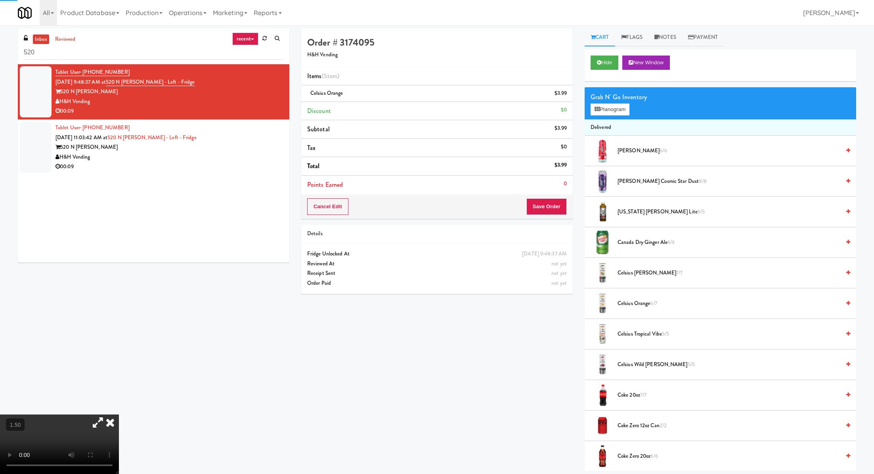
click at [262, 126] on div "Tablet User · (781) 264-7794 Sep 11, 2025 11:03:42 AM at 520 N Kingsbury - Left…" at bounding box center [169, 147] width 228 height 49
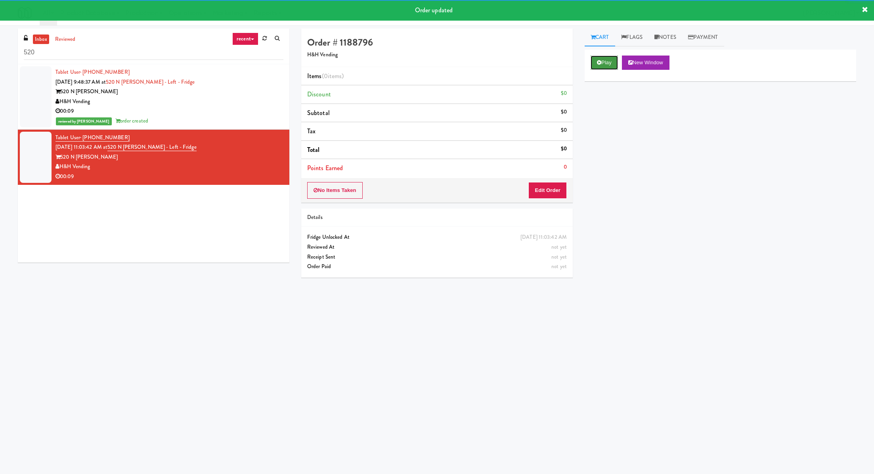
click at [594, 62] on button "Play" at bounding box center [604, 62] width 27 height 14
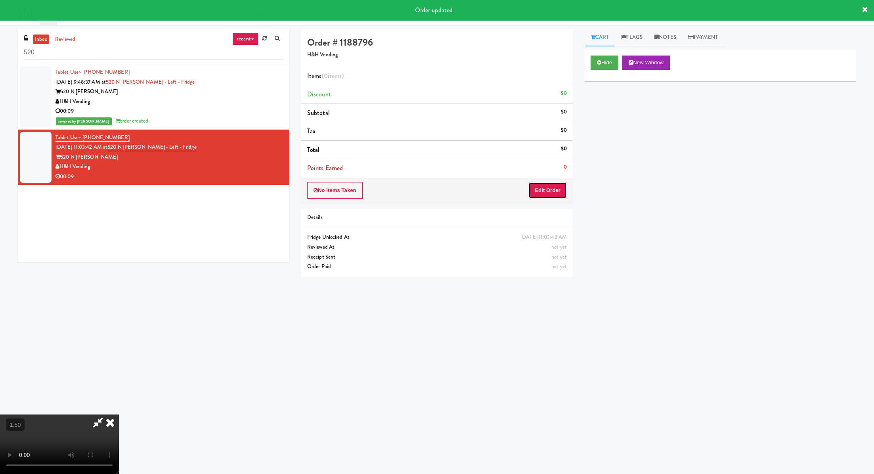
click at [549, 182] on button "Edit Order" at bounding box center [547, 190] width 38 height 17
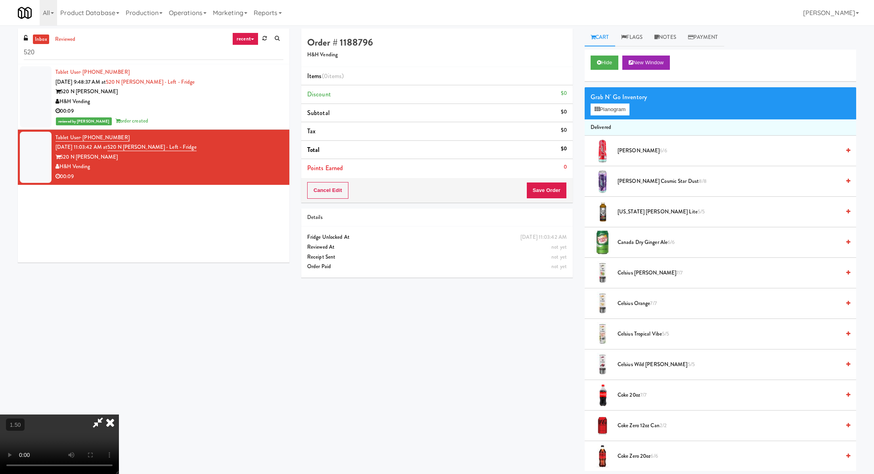
click at [119, 414] on video at bounding box center [59, 443] width 119 height 59
click at [604, 106] on button "Planogram" at bounding box center [610, 109] width 39 height 12
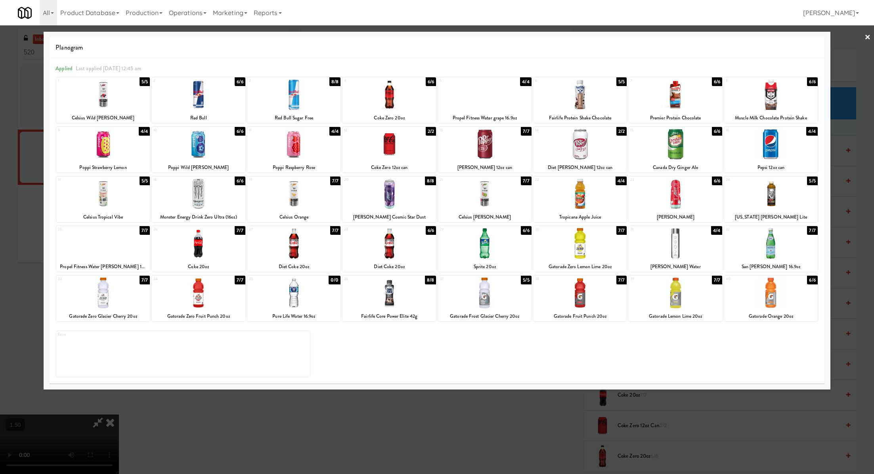
click at [399, 243] on div at bounding box center [389, 243] width 94 height 31
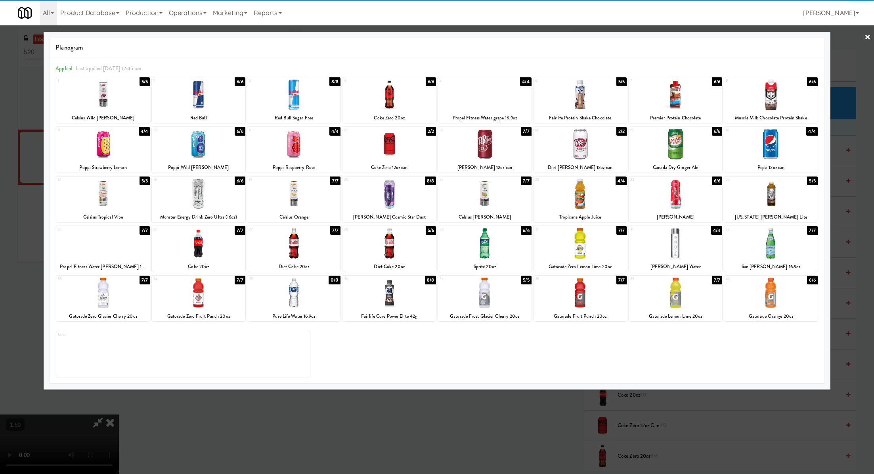
click at [109, 245] on div at bounding box center [103, 243] width 94 height 31
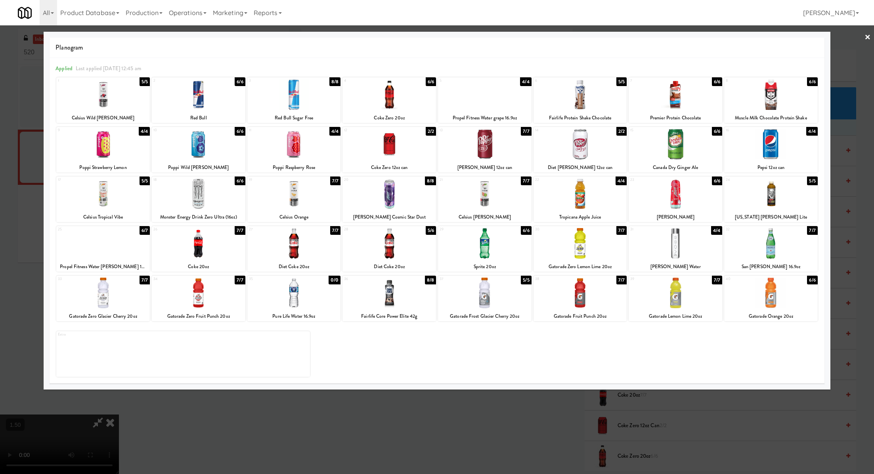
click at [548, 408] on div at bounding box center [437, 237] width 874 height 474
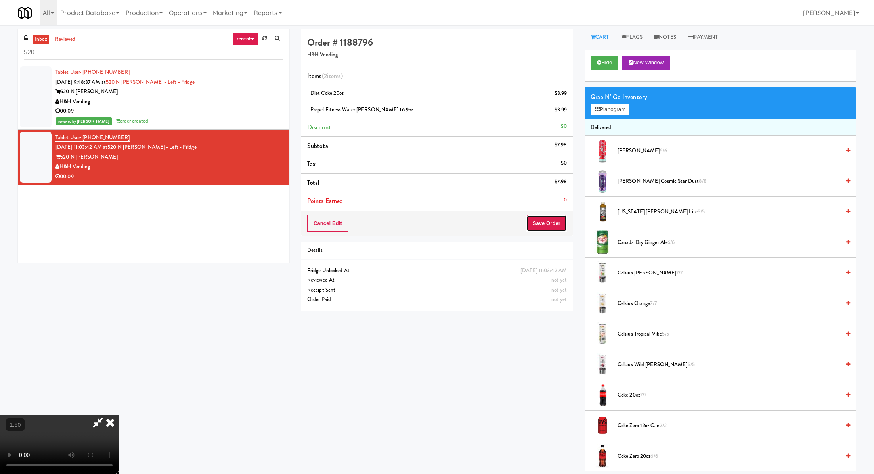
click at [551, 227] on button "Save Order" at bounding box center [546, 223] width 40 height 17
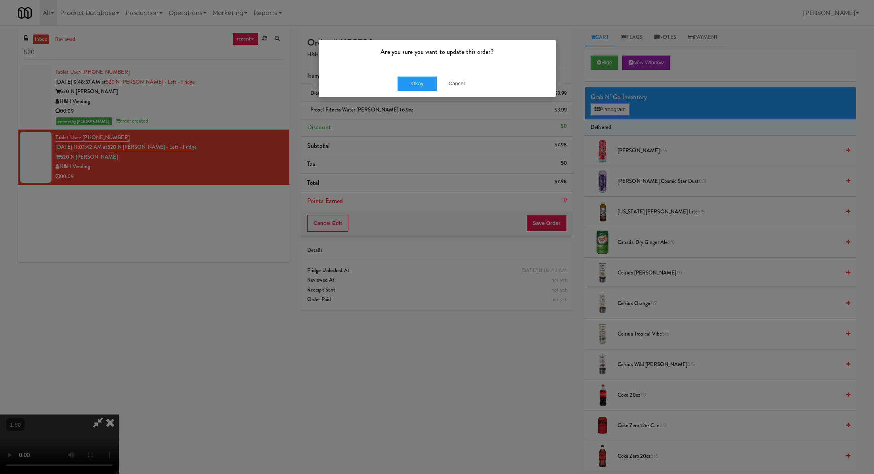
click at [427, 94] on div "Okay Cancel" at bounding box center [437, 83] width 237 height 27
click at [424, 81] on button "Okay" at bounding box center [418, 83] width 40 height 14
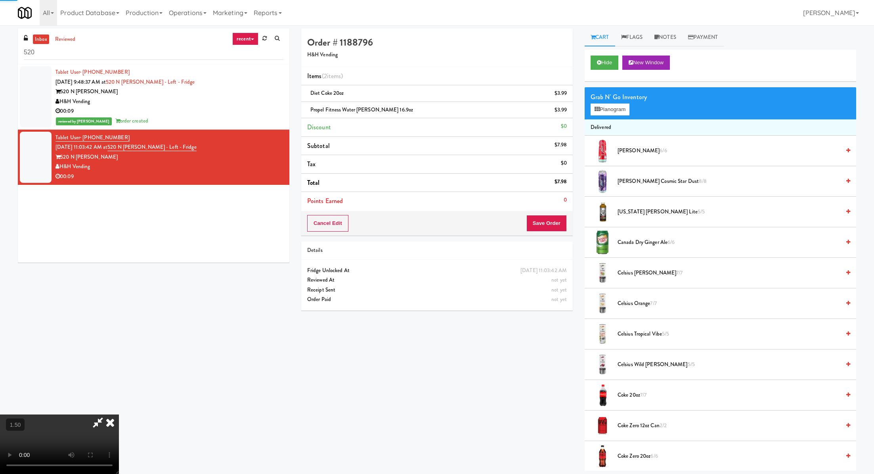
click at [119, 414] on icon at bounding box center [109, 422] width 17 height 16
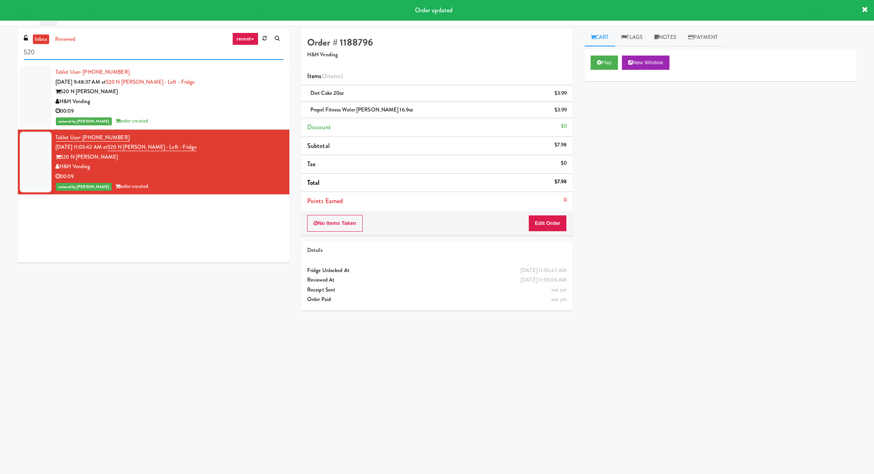
click at [120, 58] on input "520" at bounding box center [154, 52] width 260 height 15
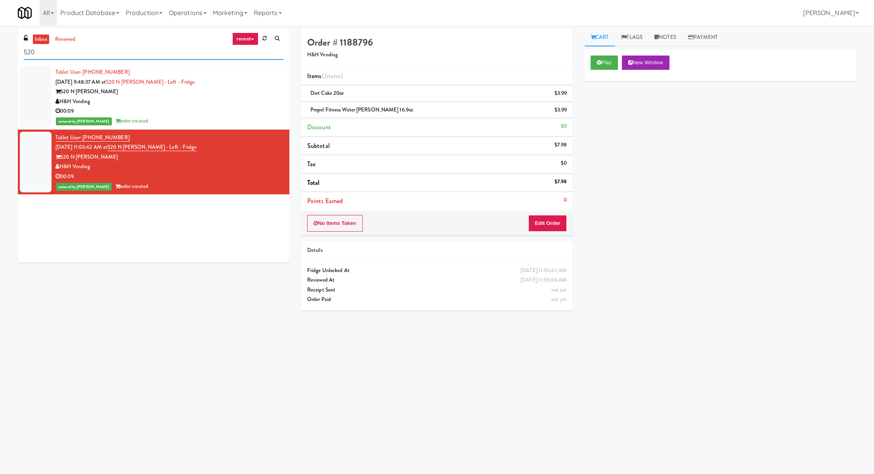
click at [120, 58] on input "520" at bounding box center [154, 52] width 260 height 15
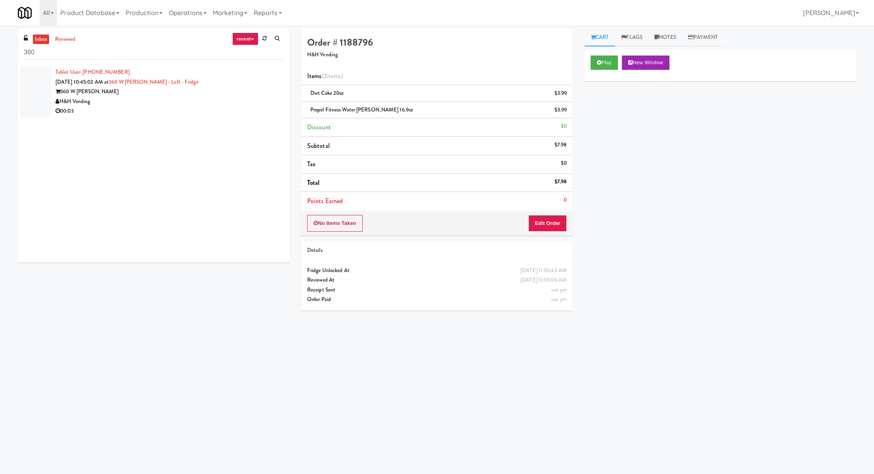
click at [164, 99] on div "H&H Vending" at bounding box center [169, 102] width 228 height 10
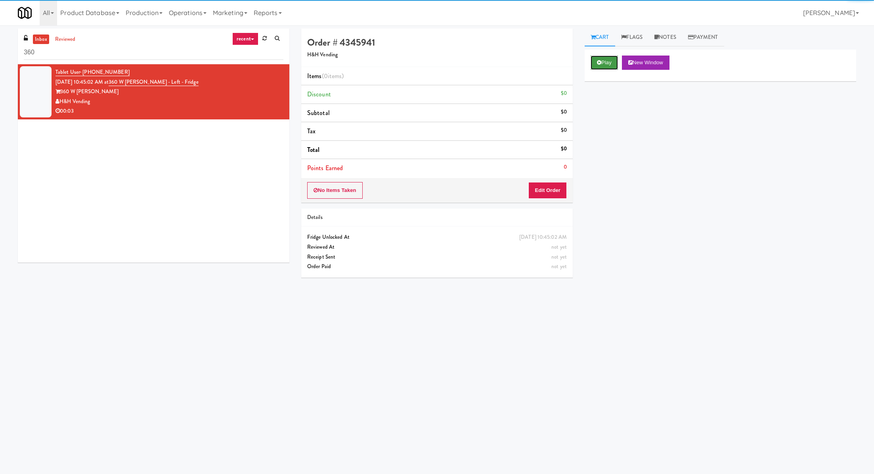
click at [603, 63] on button "Play" at bounding box center [604, 62] width 27 height 14
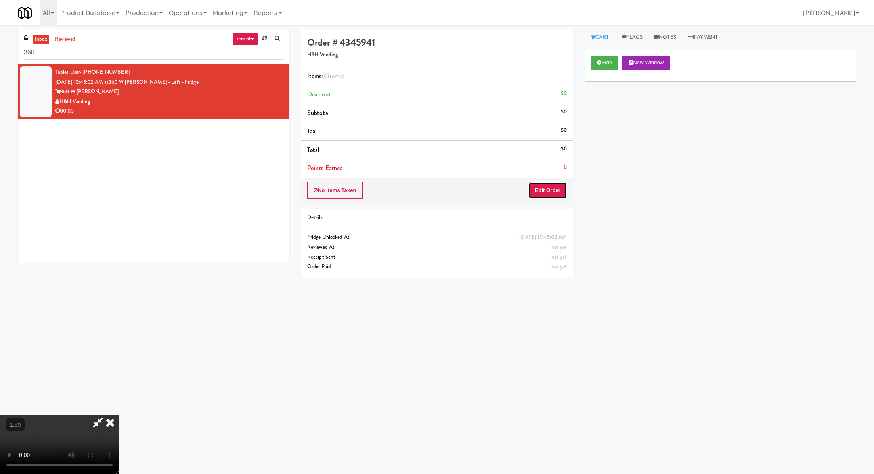
click at [545, 182] on button "Edit Order" at bounding box center [547, 190] width 38 height 17
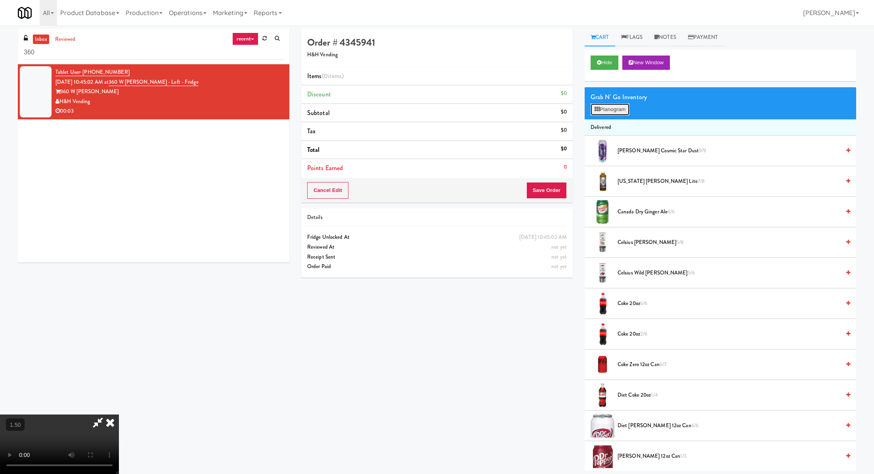
click at [606, 111] on button "Planogram" at bounding box center [610, 109] width 39 height 12
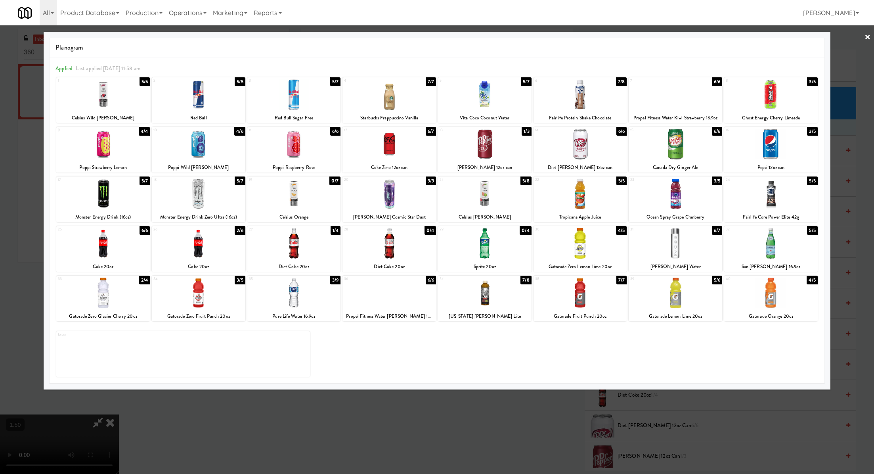
click at [115, 296] on div at bounding box center [103, 292] width 94 height 31
click at [547, 428] on div at bounding box center [437, 237] width 874 height 474
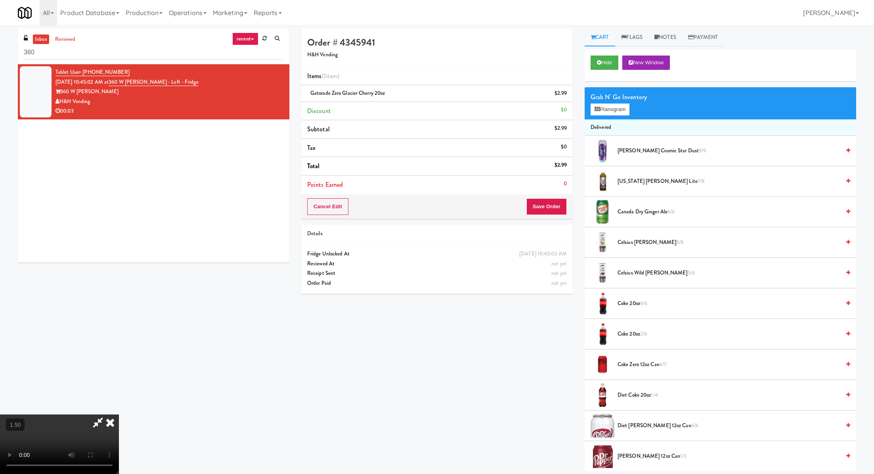
click at [570, 199] on div "Cancel Edit Save Order" at bounding box center [436, 206] width 271 height 25
click at [561, 202] on button "Save Order" at bounding box center [546, 206] width 40 height 17
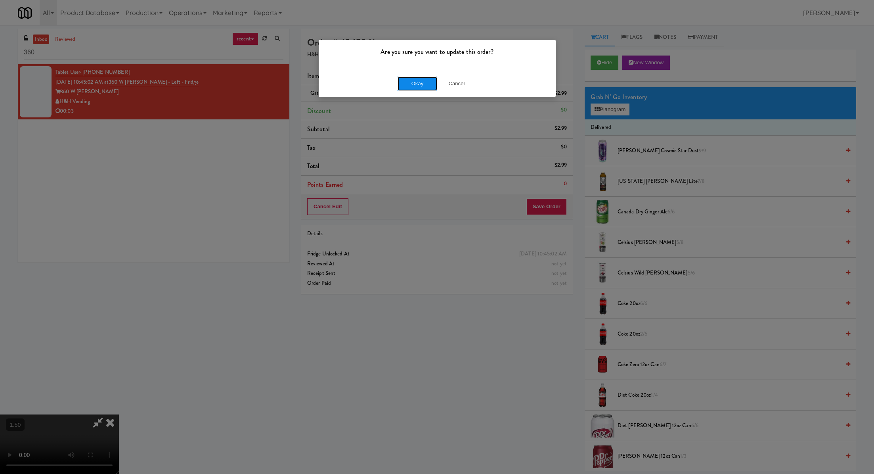
click at [407, 90] on button "Okay" at bounding box center [418, 83] width 40 height 14
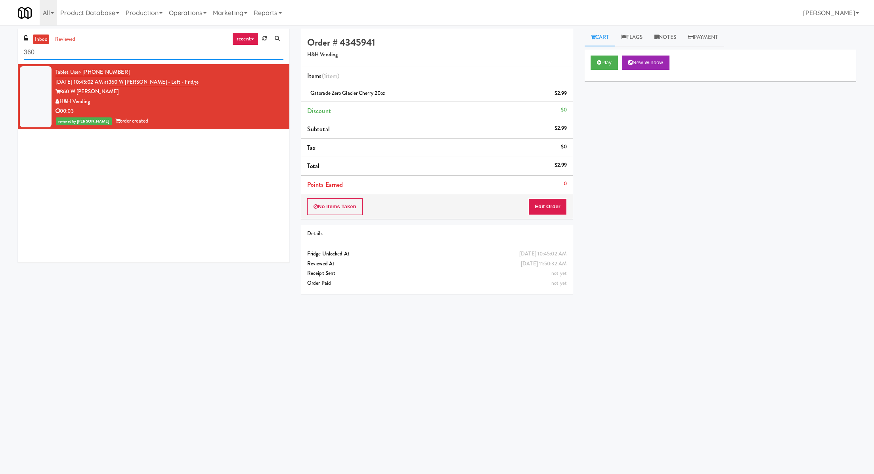
click at [129, 54] on input "360" at bounding box center [154, 52] width 260 height 15
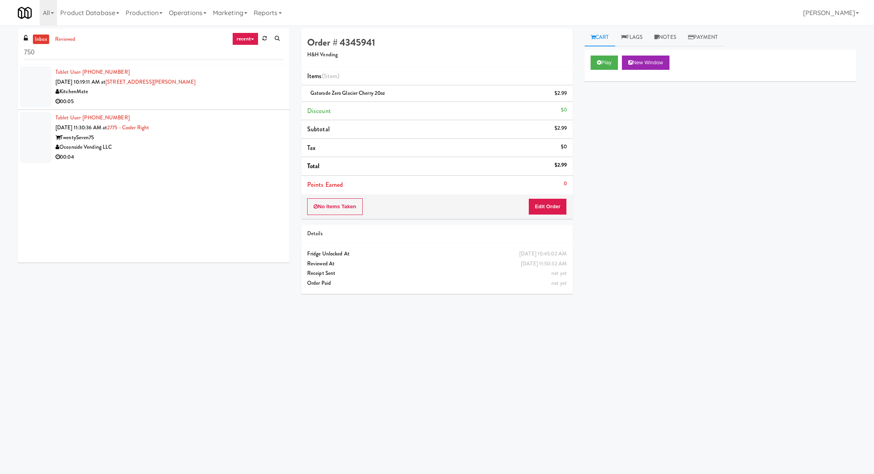
click at [178, 107] on li "Tablet User · (647) 669-9021 Sep 11, 2025 10:19:11 AM at 2075 - Kennedy Rd Kitc…" at bounding box center [153, 87] width 271 height 46
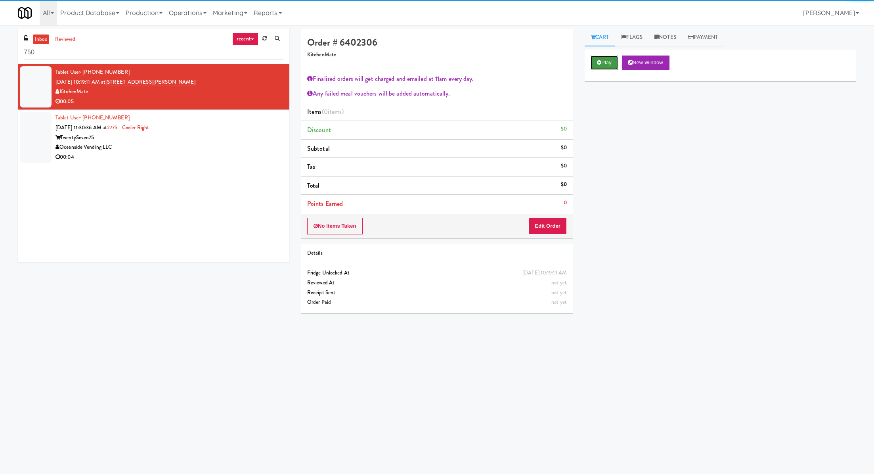
click at [599, 60] on icon at bounding box center [599, 62] width 4 height 5
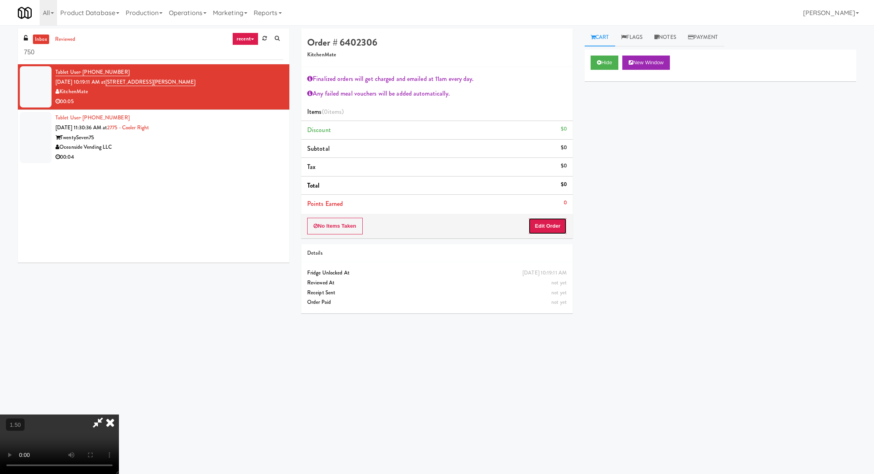
click at [542, 218] on button "Edit Order" at bounding box center [547, 226] width 38 height 17
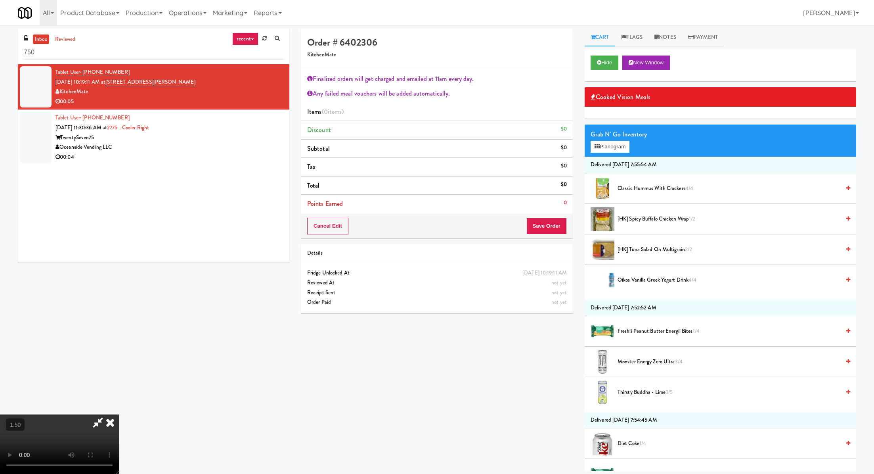
click at [119, 414] on video at bounding box center [59, 443] width 119 height 59
click at [119, 414] on icon at bounding box center [109, 422] width 17 height 16
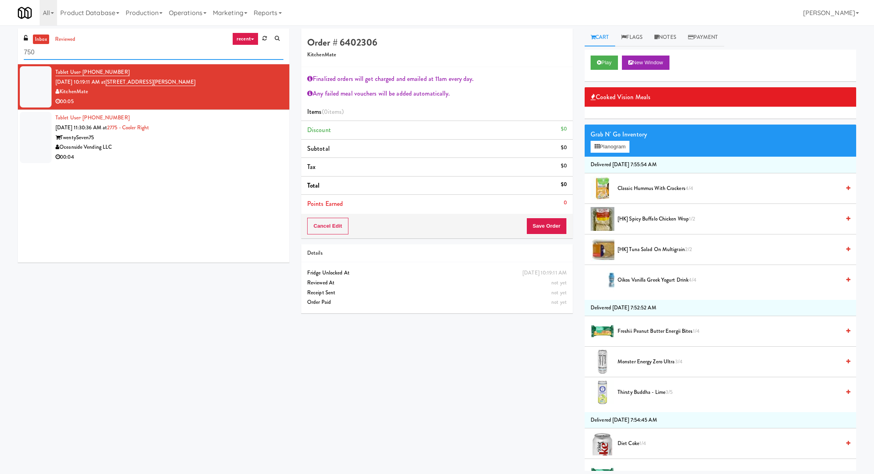
click at [92, 49] on input "750" at bounding box center [154, 52] width 260 height 15
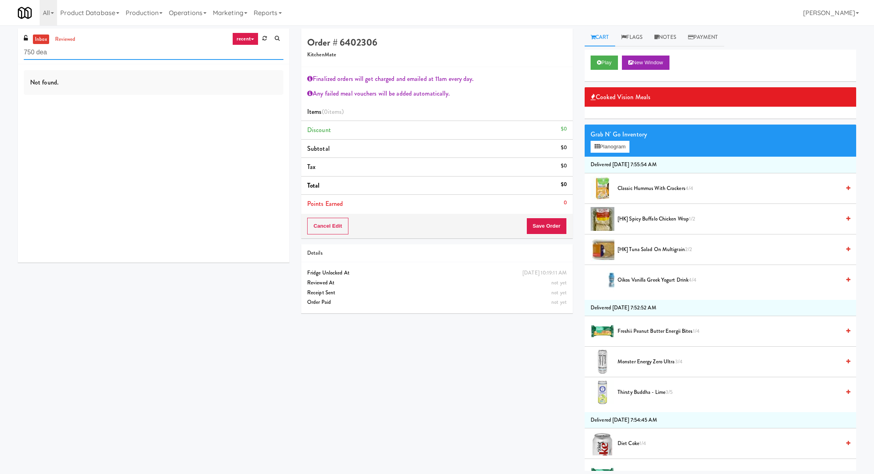
click at [82, 57] on input "750 dea" at bounding box center [154, 52] width 260 height 15
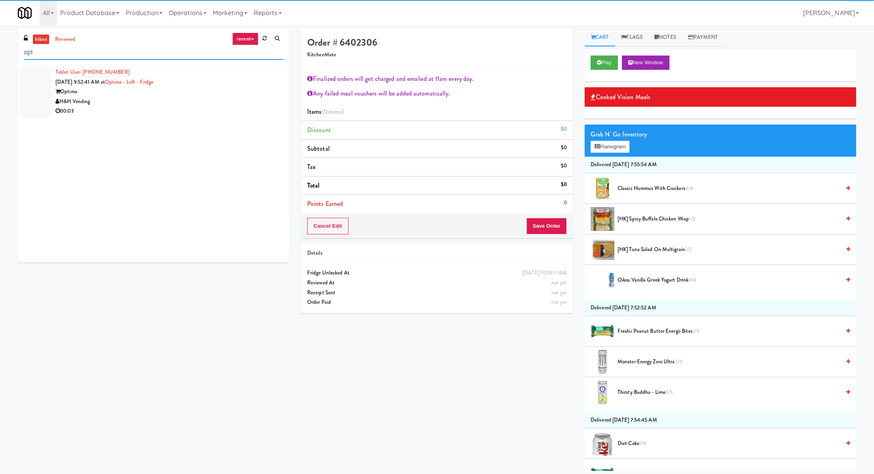
type input "opt"
click at [100, 91] on div "Optima" at bounding box center [169, 92] width 228 height 10
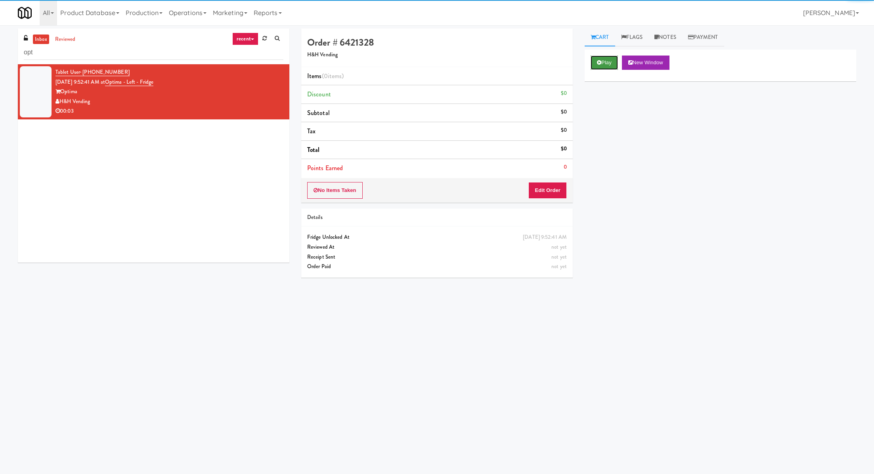
click at [609, 67] on button "Play" at bounding box center [604, 62] width 27 height 14
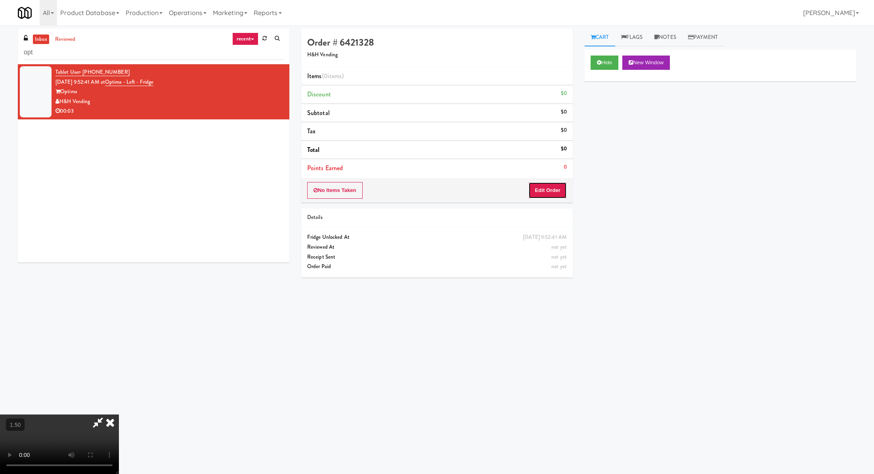
click at [555, 189] on button "Edit Order" at bounding box center [547, 190] width 38 height 17
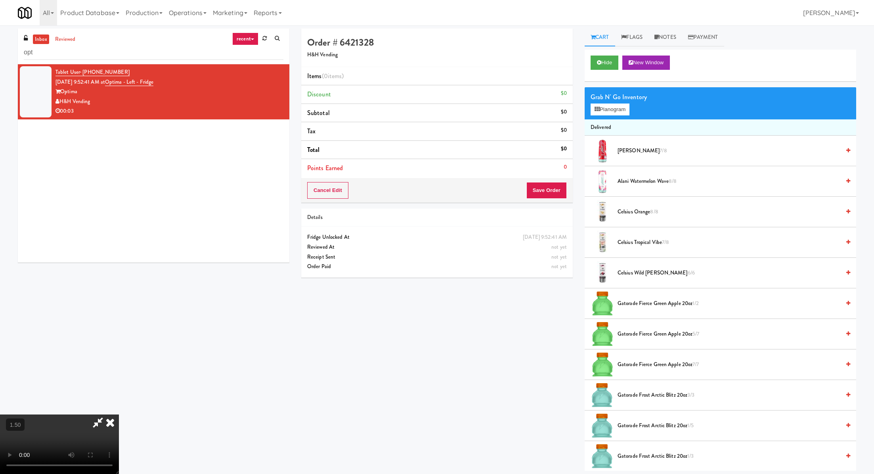
click at [119, 414] on video at bounding box center [59, 443] width 119 height 59
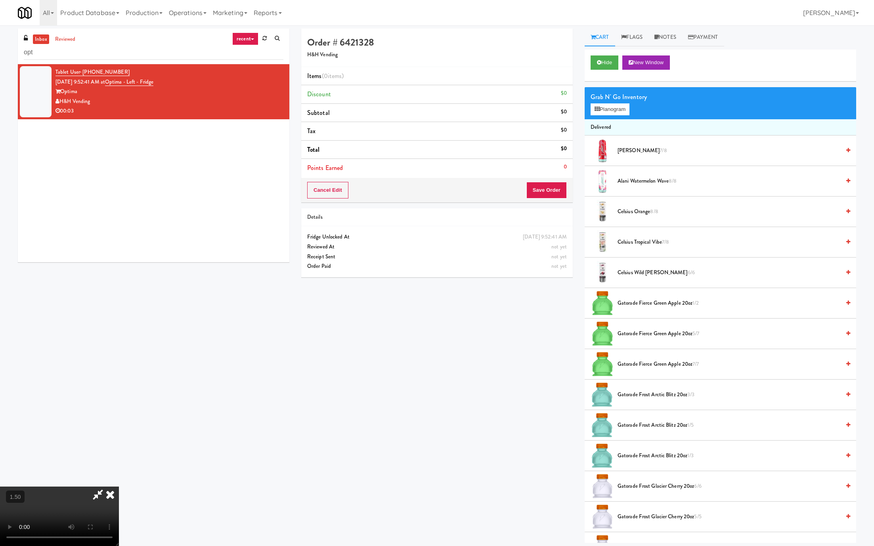
click at [119, 473] on video at bounding box center [59, 516] width 119 height 59
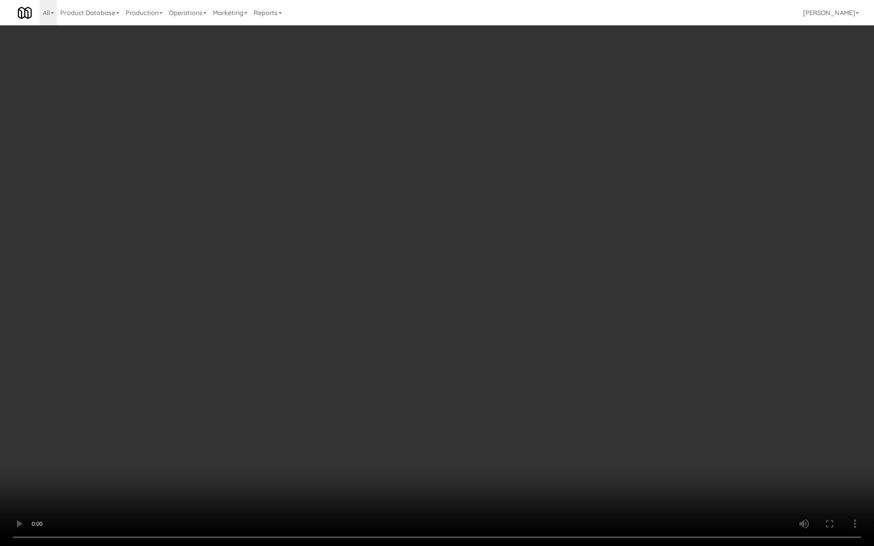
click at [221, 328] on video at bounding box center [437, 273] width 874 height 546
click at [220, 328] on video at bounding box center [437, 273] width 874 height 546
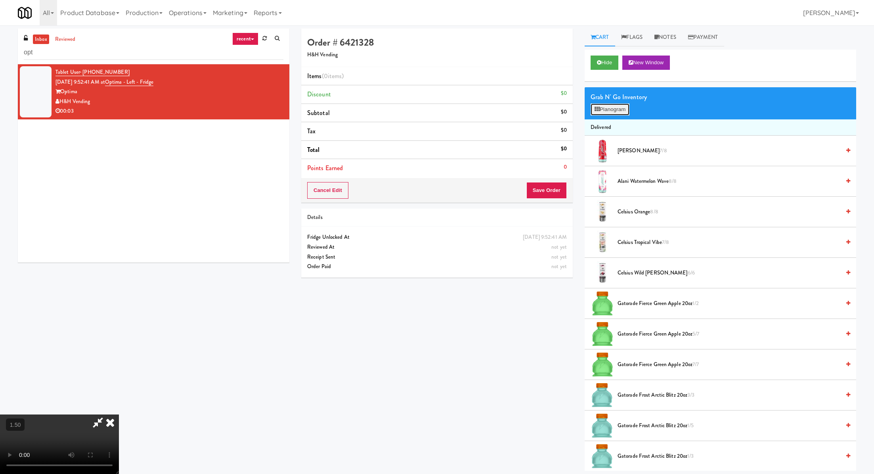
click at [606, 113] on button "Planogram" at bounding box center [610, 109] width 39 height 12
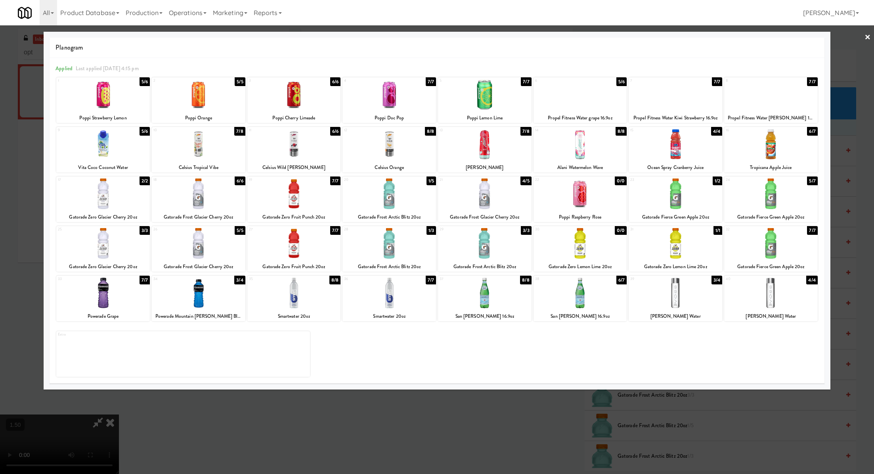
click at [602, 119] on div "Propel Fitness Water grape 16.9oz" at bounding box center [580, 118] width 91 height 10
click at [559, 419] on div at bounding box center [437, 237] width 874 height 474
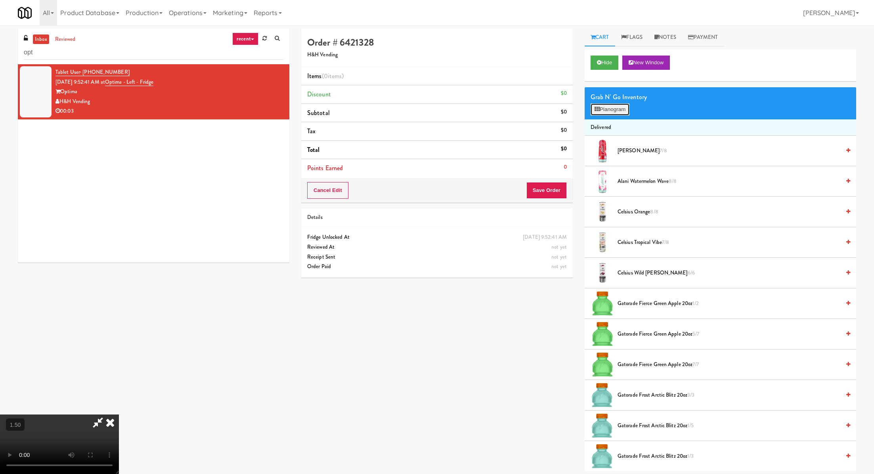
click at [612, 109] on button "Planogram" at bounding box center [610, 109] width 39 height 12
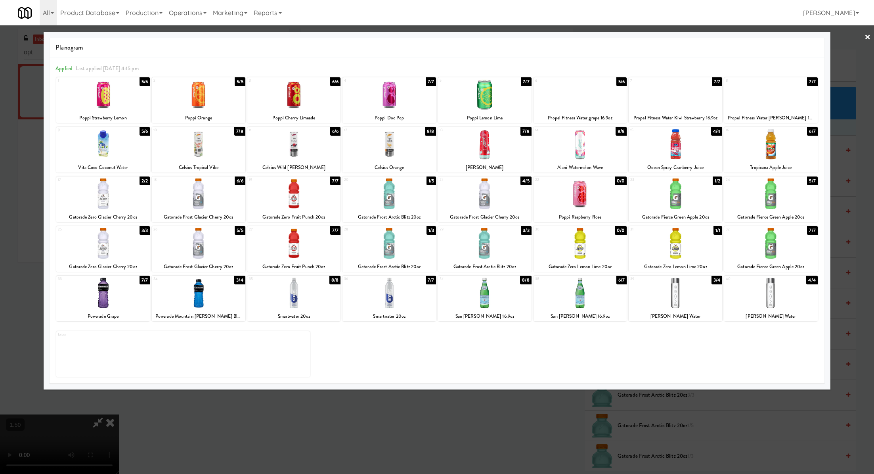
click at [578, 91] on div at bounding box center [580, 94] width 94 height 31
click at [549, 434] on div at bounding box center [437, 237] width 874 height 474
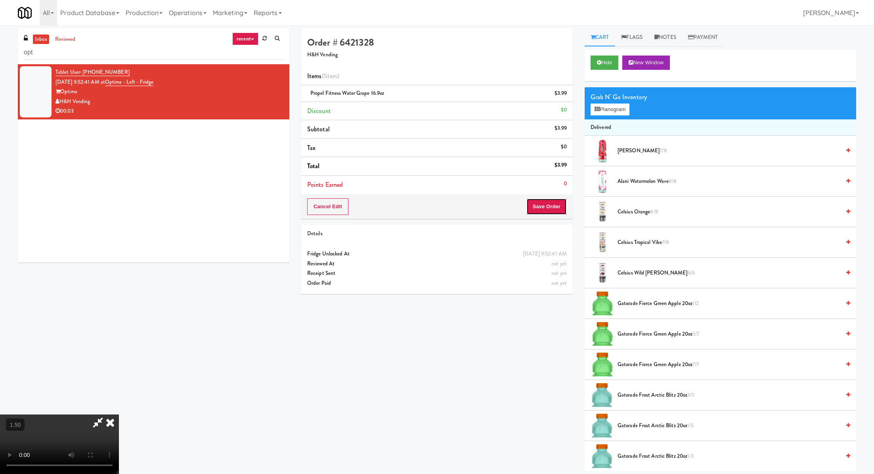
click at [554, 206] on button "Save Order" at bounding box center [546, 206] width 40 height 17
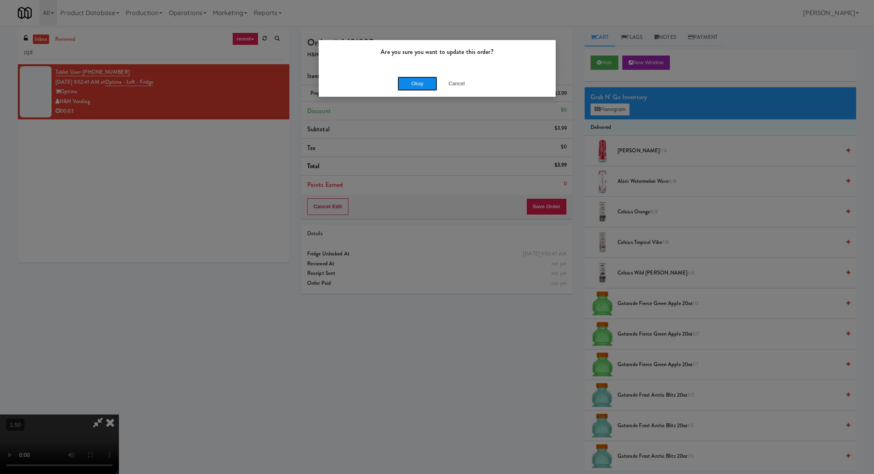
click at [424, 82] on button "Okay" at bounding box center [418, 83] width 40 height 14
